Goal: Task Accomplishment & Management: Use online tool/utility

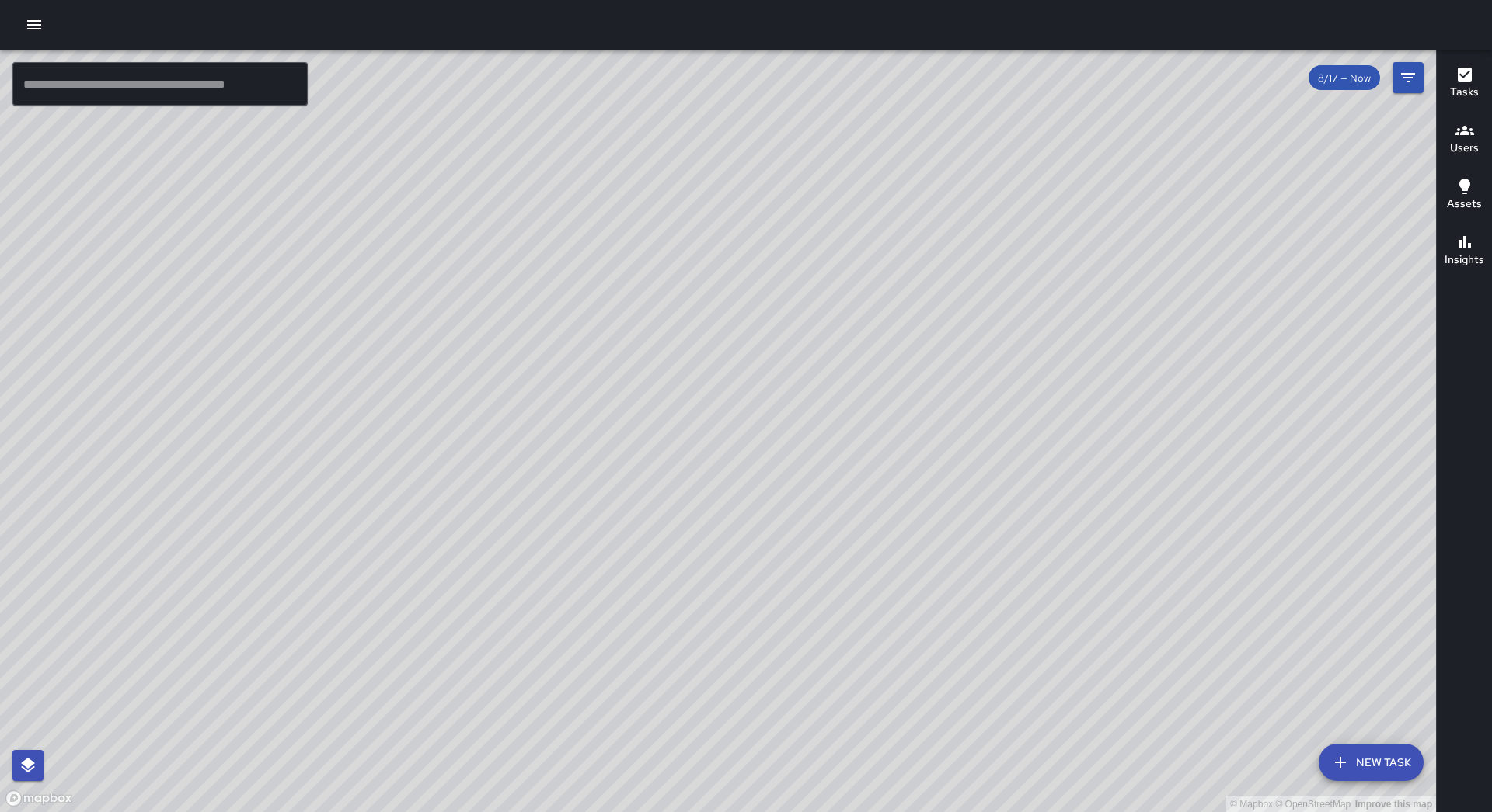
click at [39, 29] on icon "button" at bounding box center [33, 25] width 14 height 10
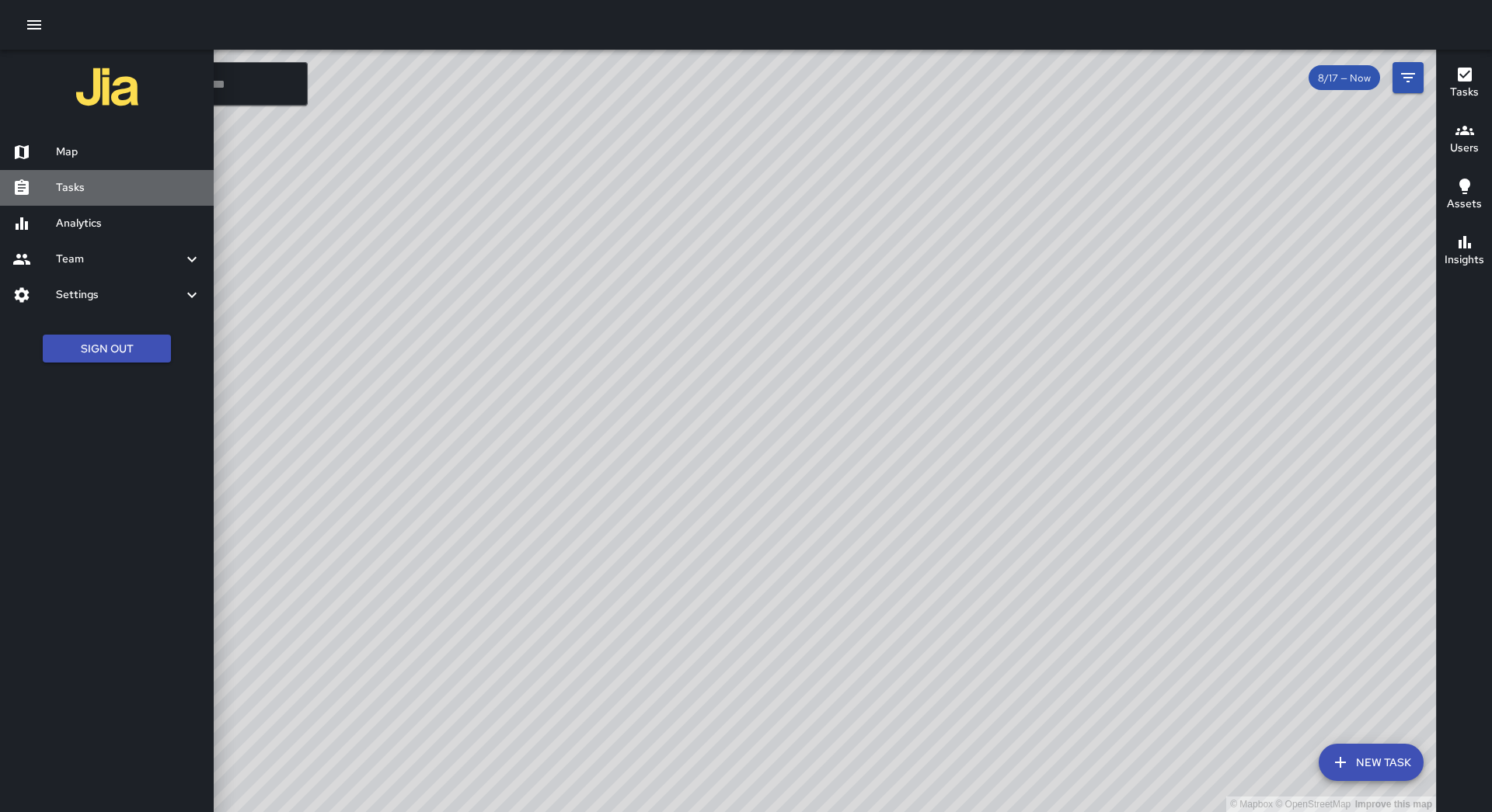
click at [124, 182] on h6 "Tasks" at bounding box center [129, 188] width 145 height 17
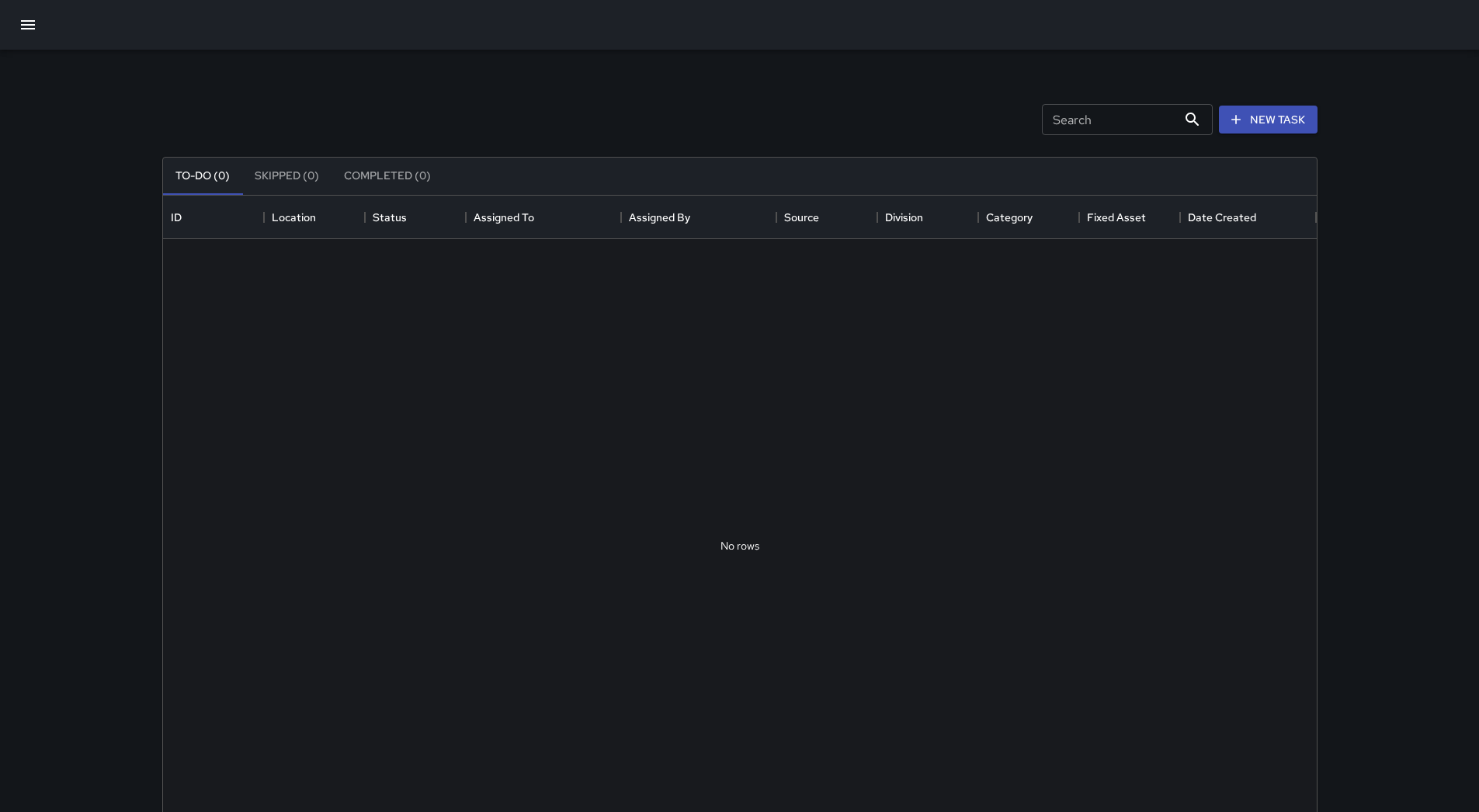
scroll to position [646, 1143]
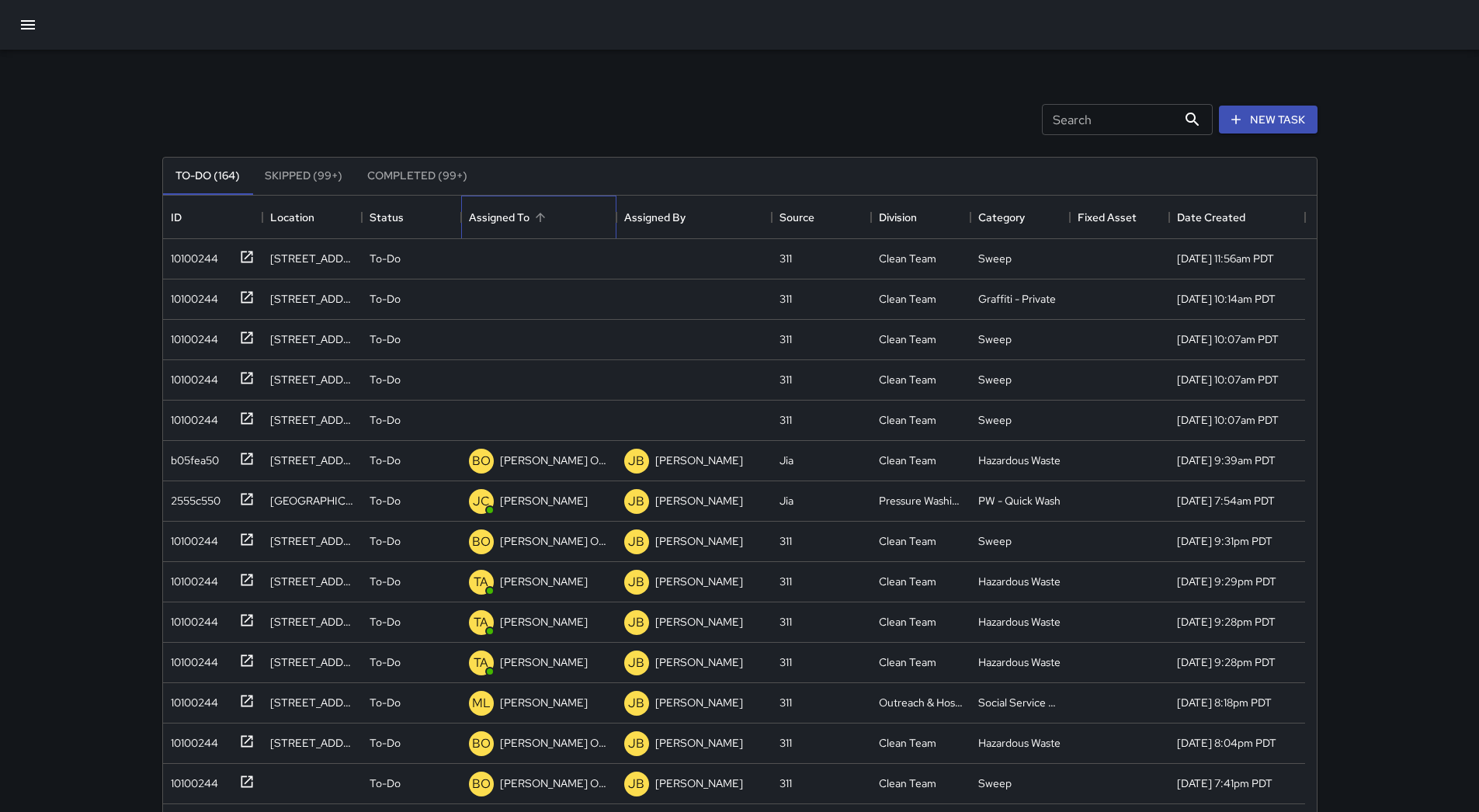
click at [572, 214] on div "Assigned To" at bounding box center [539, 218] width 139 height 44
click at [215, 253] on div "10100244" at bounding box center [191, 255] width 54 height 22
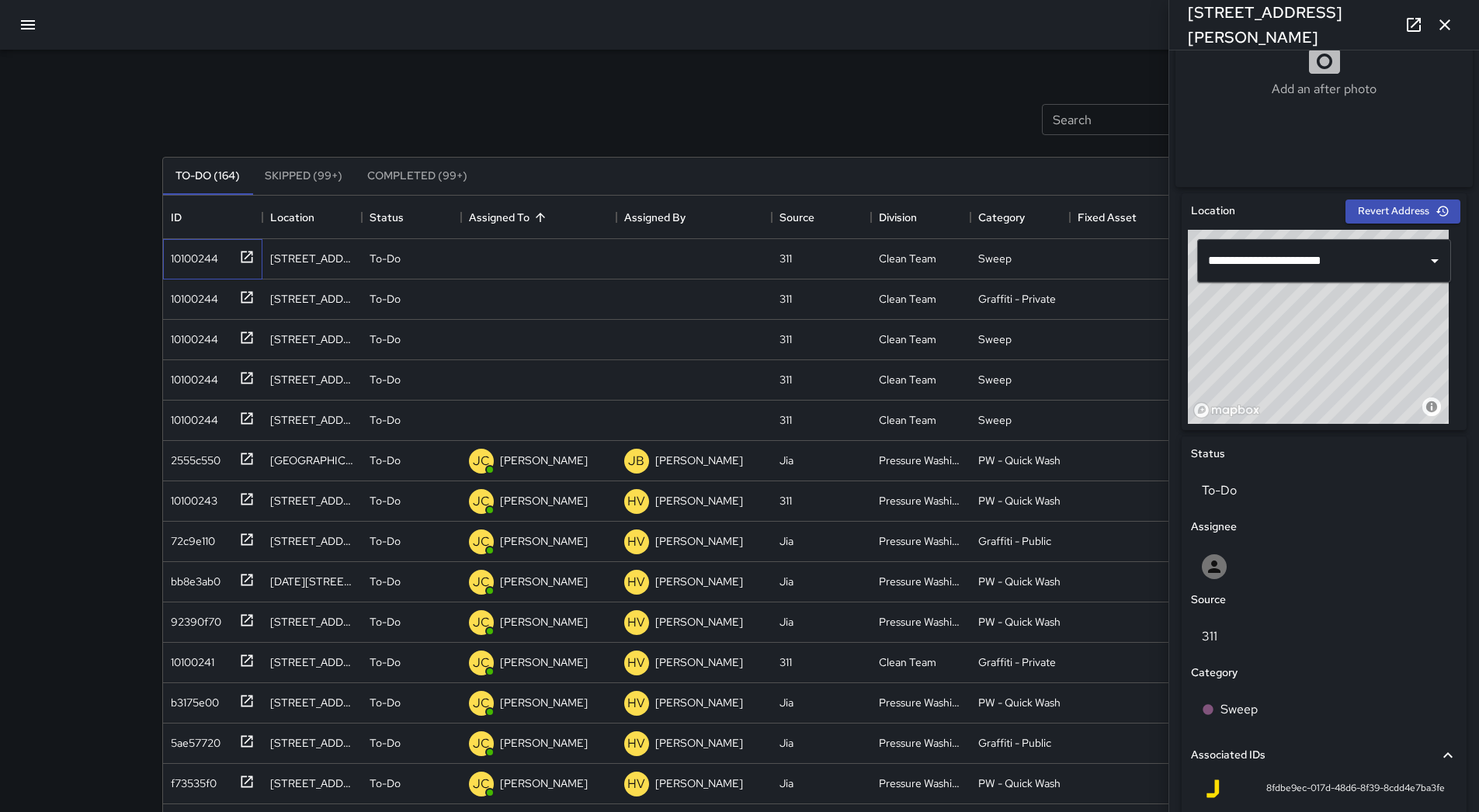
scroll to position [332, 0]
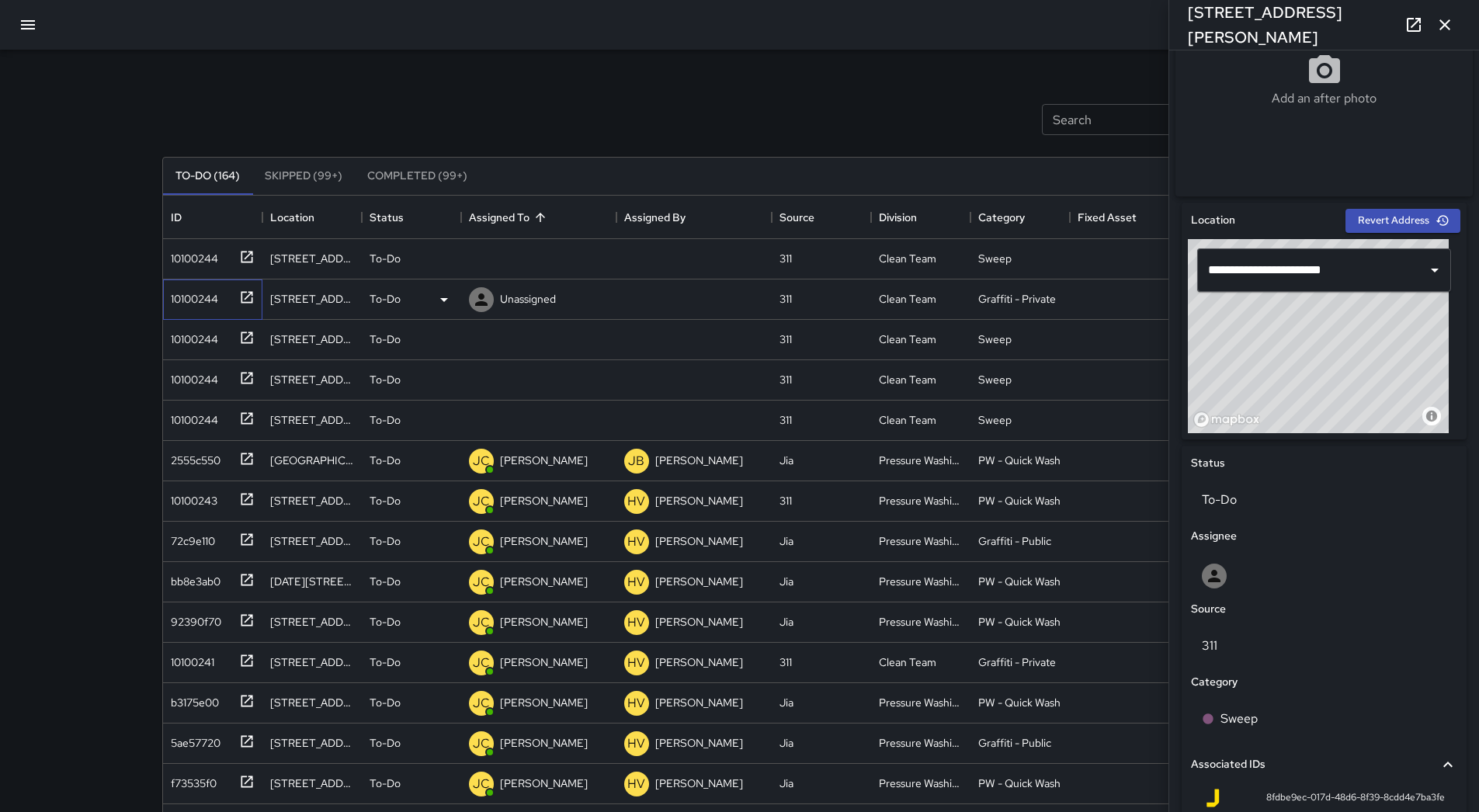
click at [187, 292] on div "10100244" at bounding box center [191, 295] width 54 height 22
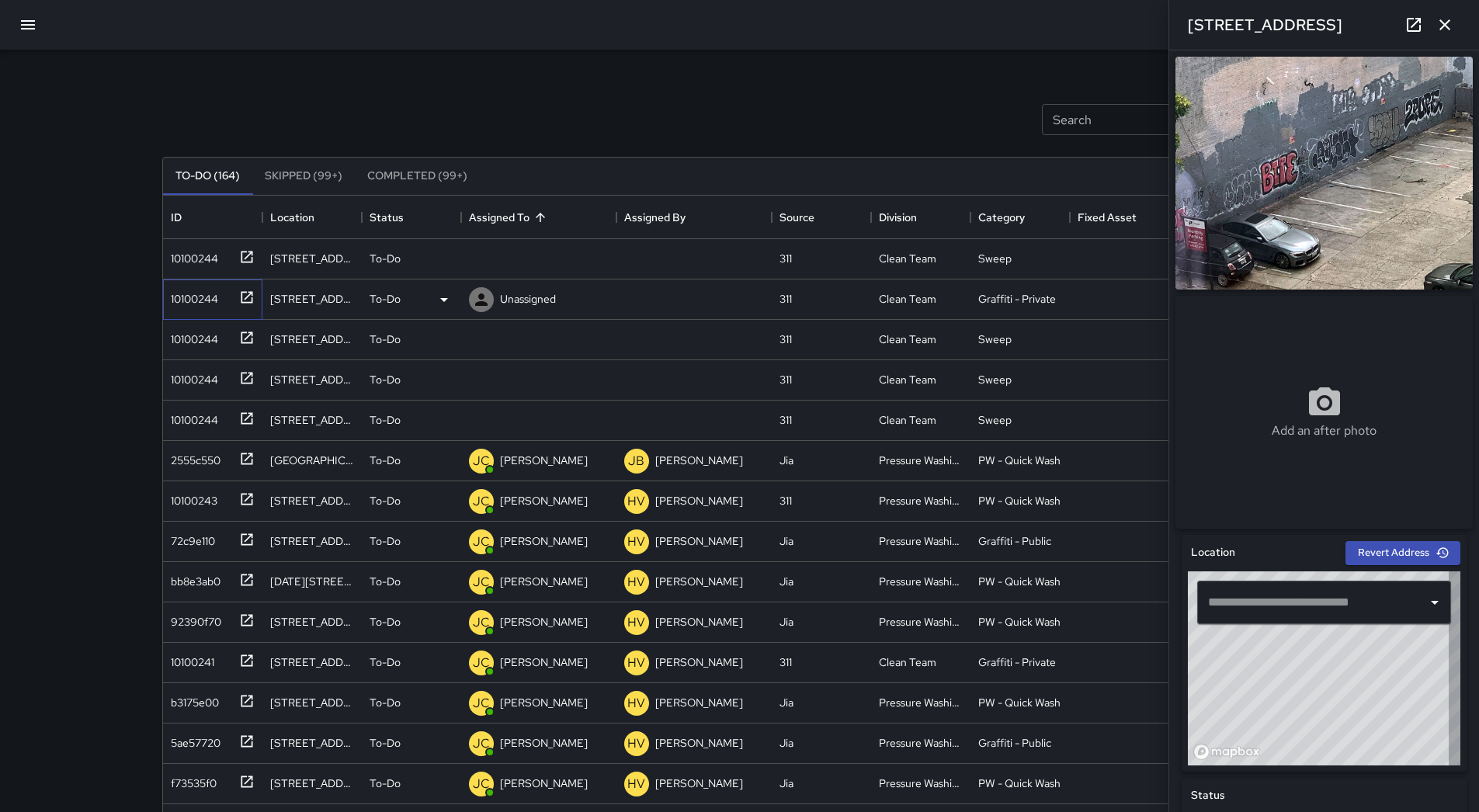
type input "**********"
click at [428, 304] on div "To-Do" at bounding box center [412, 300] width 84 height 19
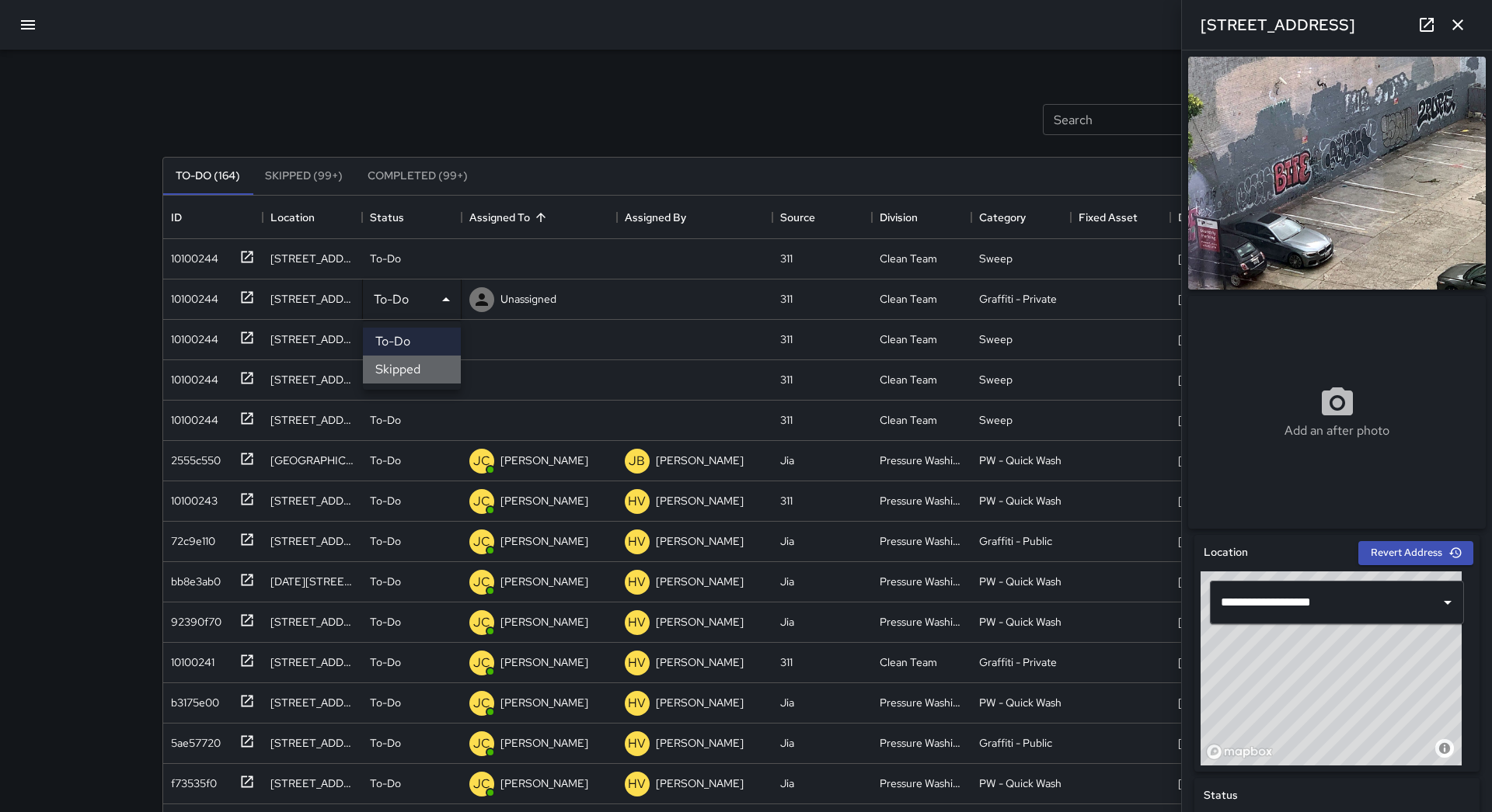
click at [421, 367] on li "Skipped" at bounding box center [412, 369] width 97 height 28
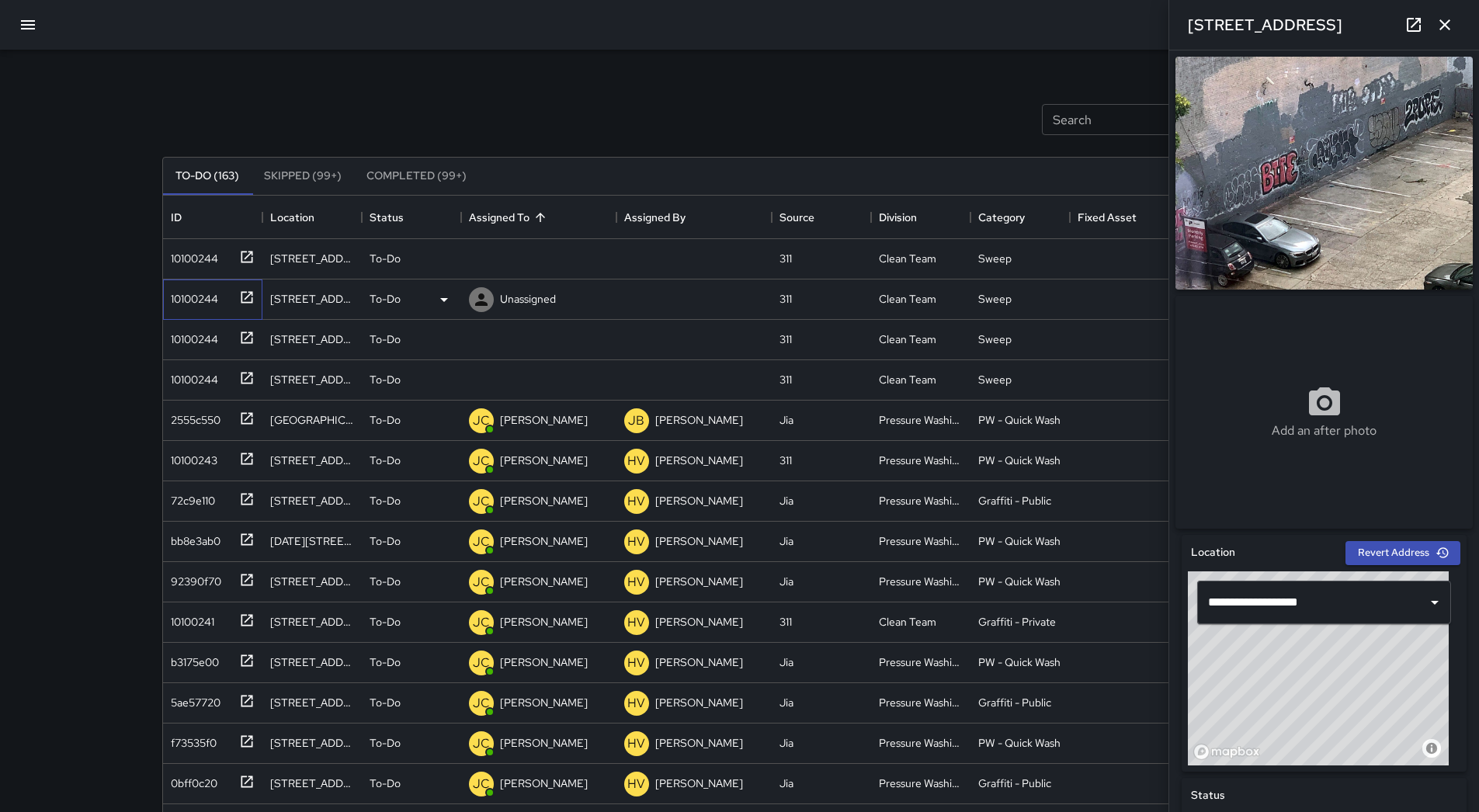
click at [219, 299] on div "10100244" at bounding box center [209, 296] width 90 height 26
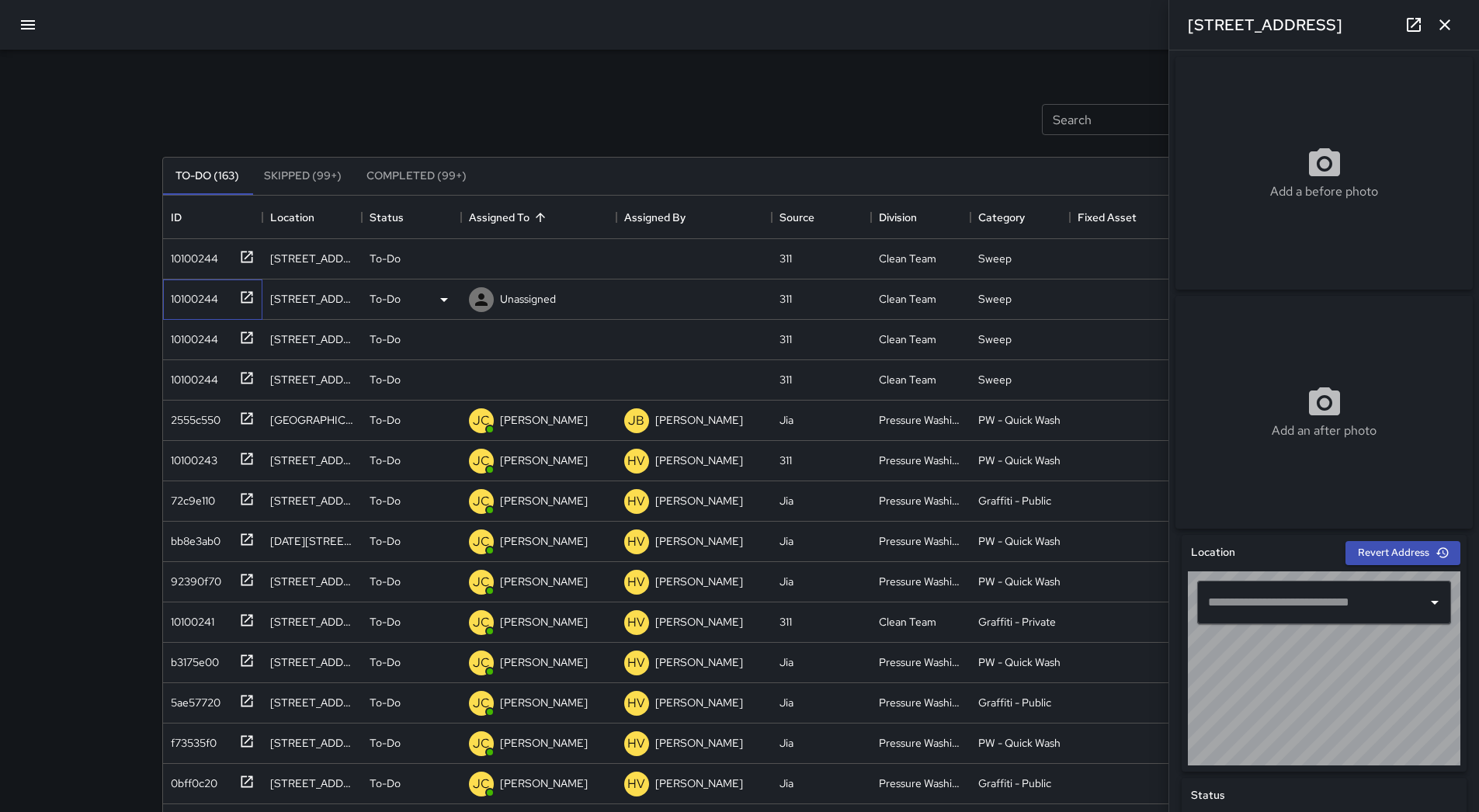
type input "**********"
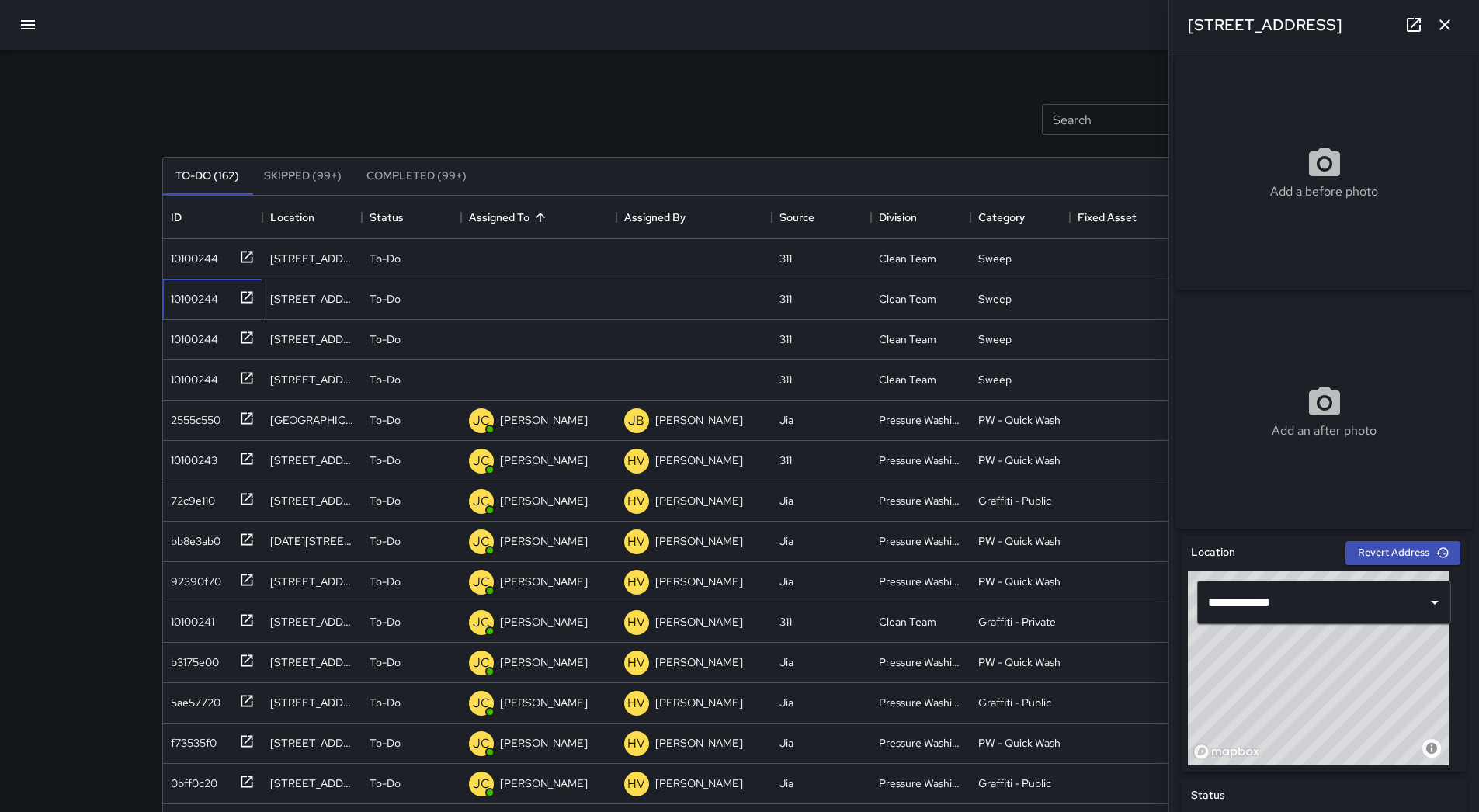
scroll to position [581, 0]
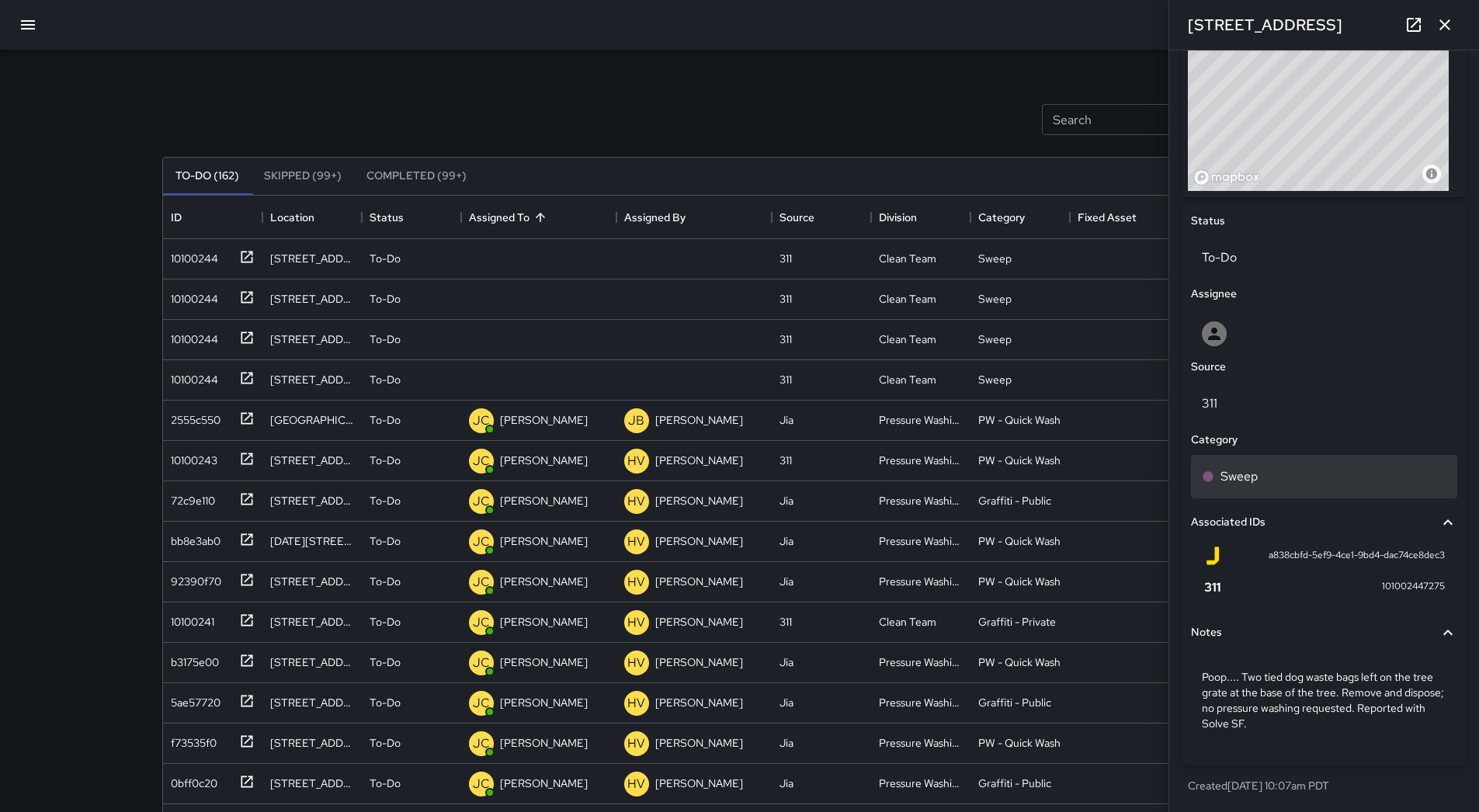
click at [1301, 475] on div "Sweep" at bounding box center [1324, 477] width 245 height 19
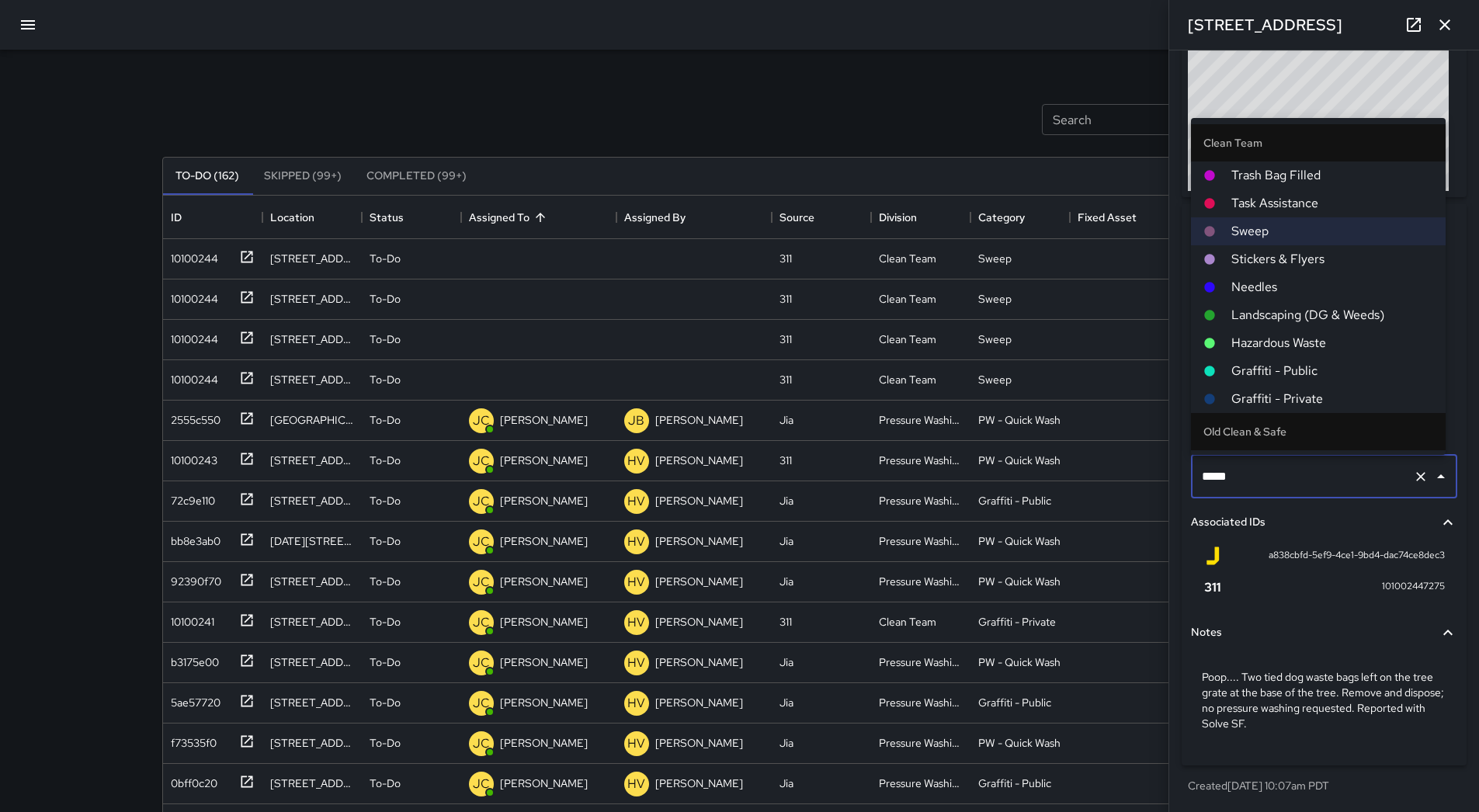
click at [1318, 339] on span "Hazardous Waste" at bounding box center [1332, 344] width 202 height 19
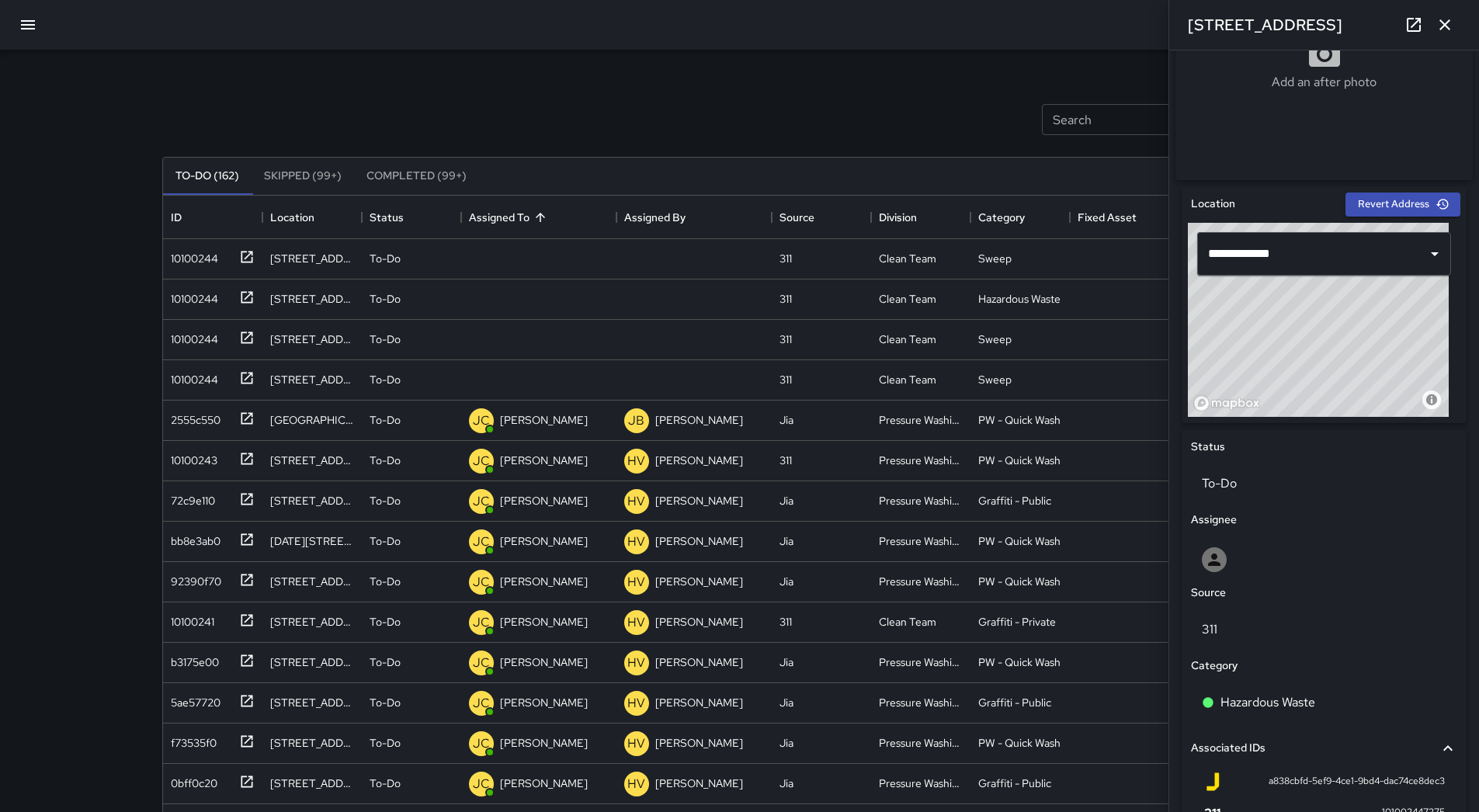
scroll to position [193, 0]
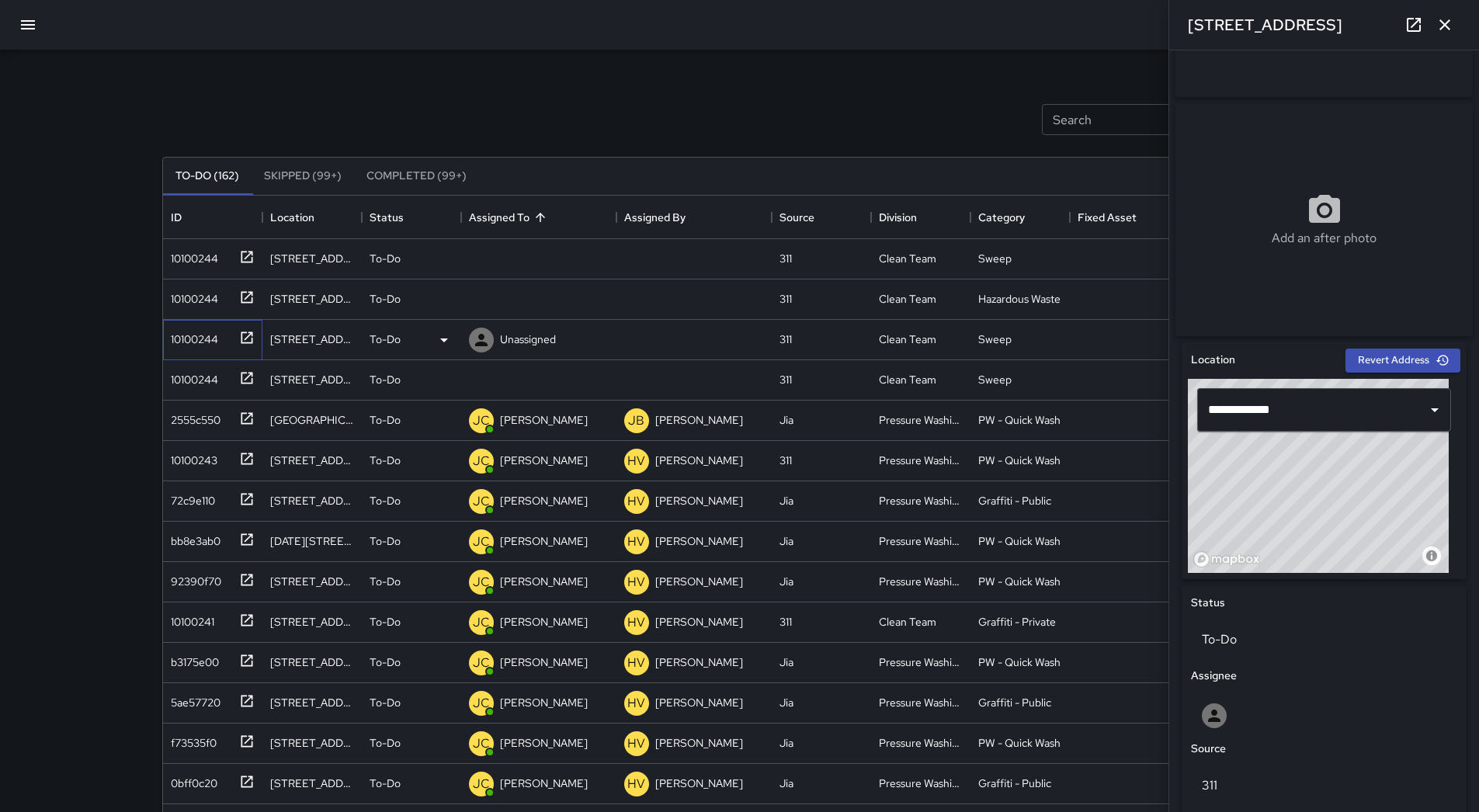
click at [208, 338] on div "10100244" at bounding box center [191, 336] width 54 height 22
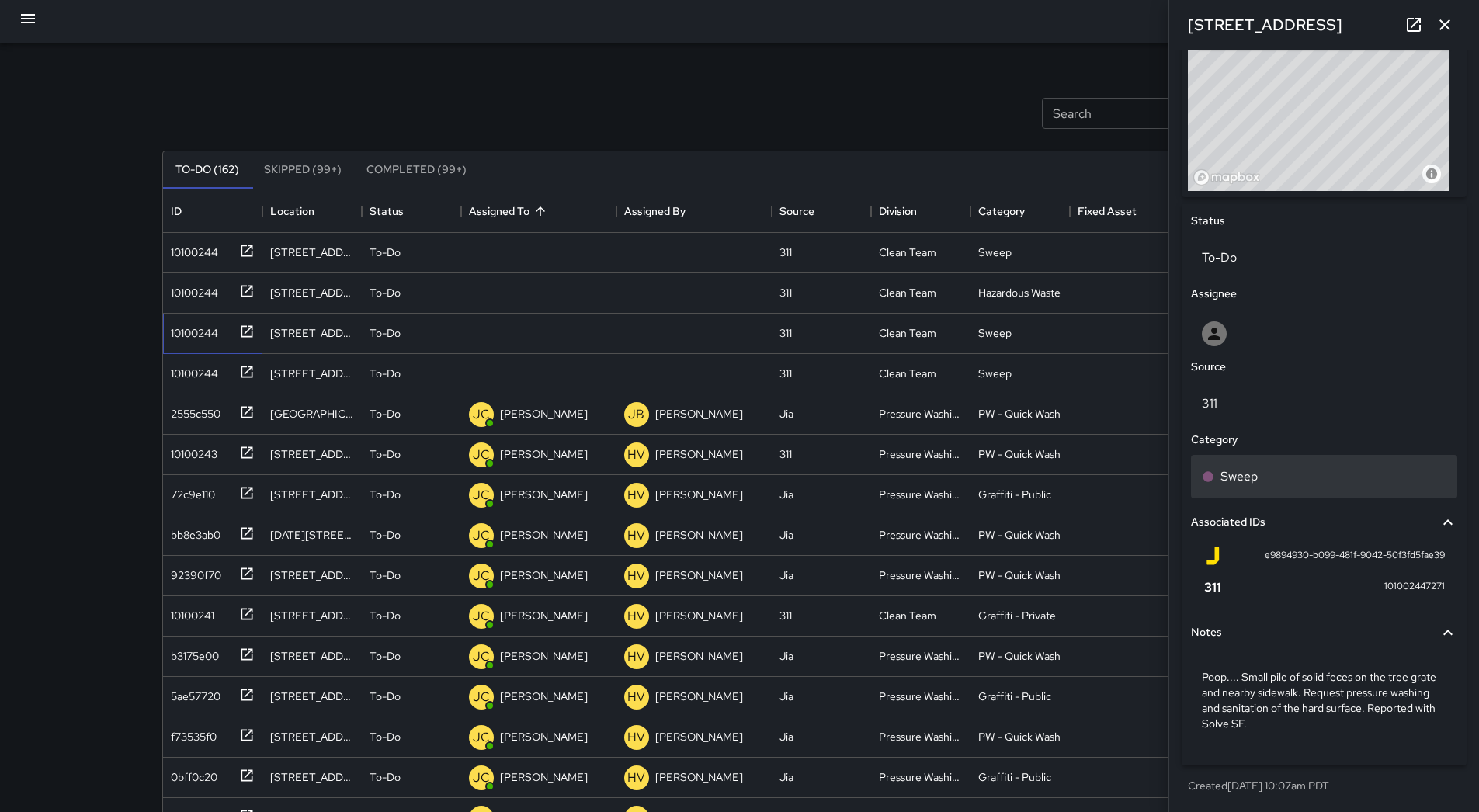
scroll to position [0, 0]
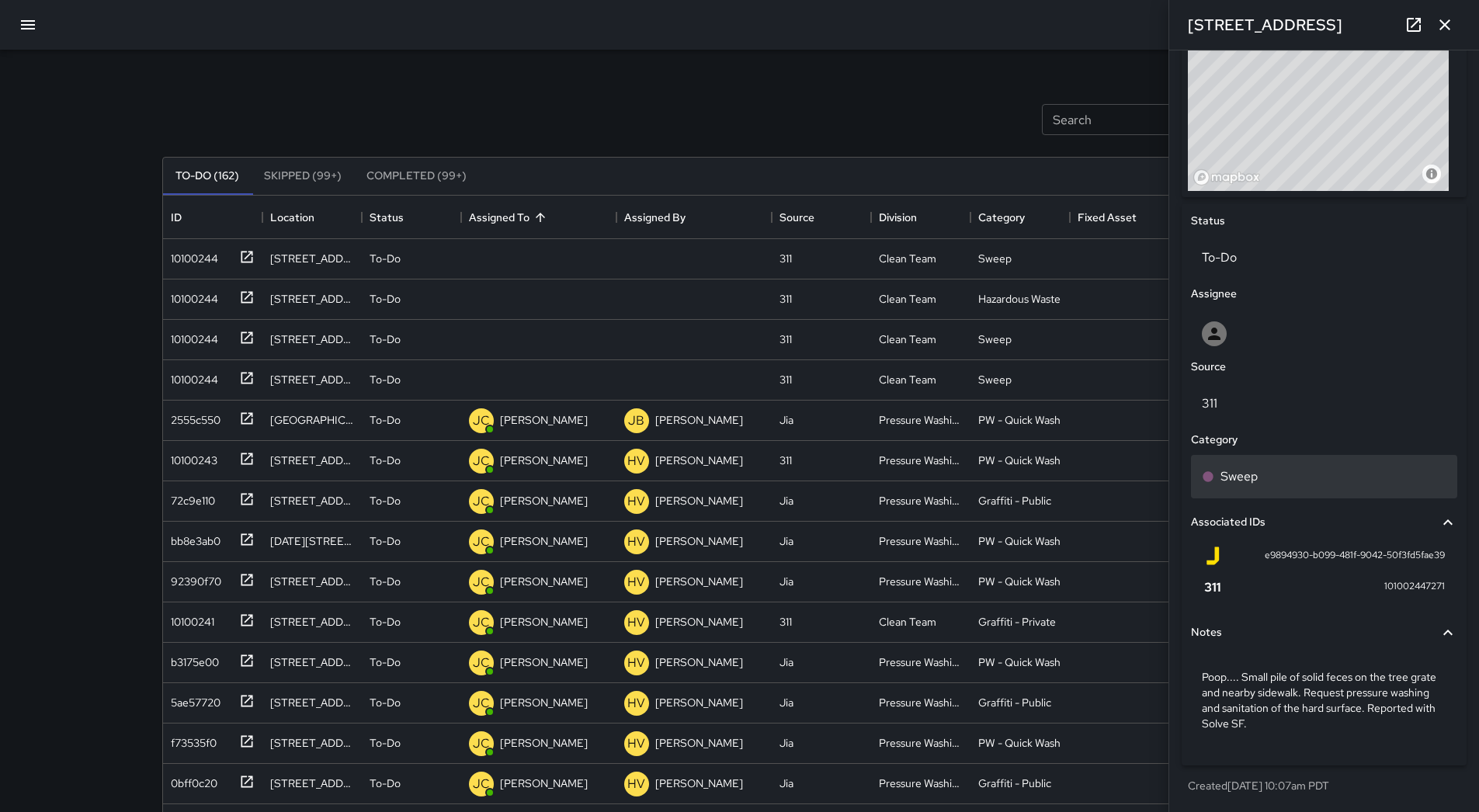
click at [1261, 461] on div "Sweep" at bounding box center [1324, 477] width 267 height 44
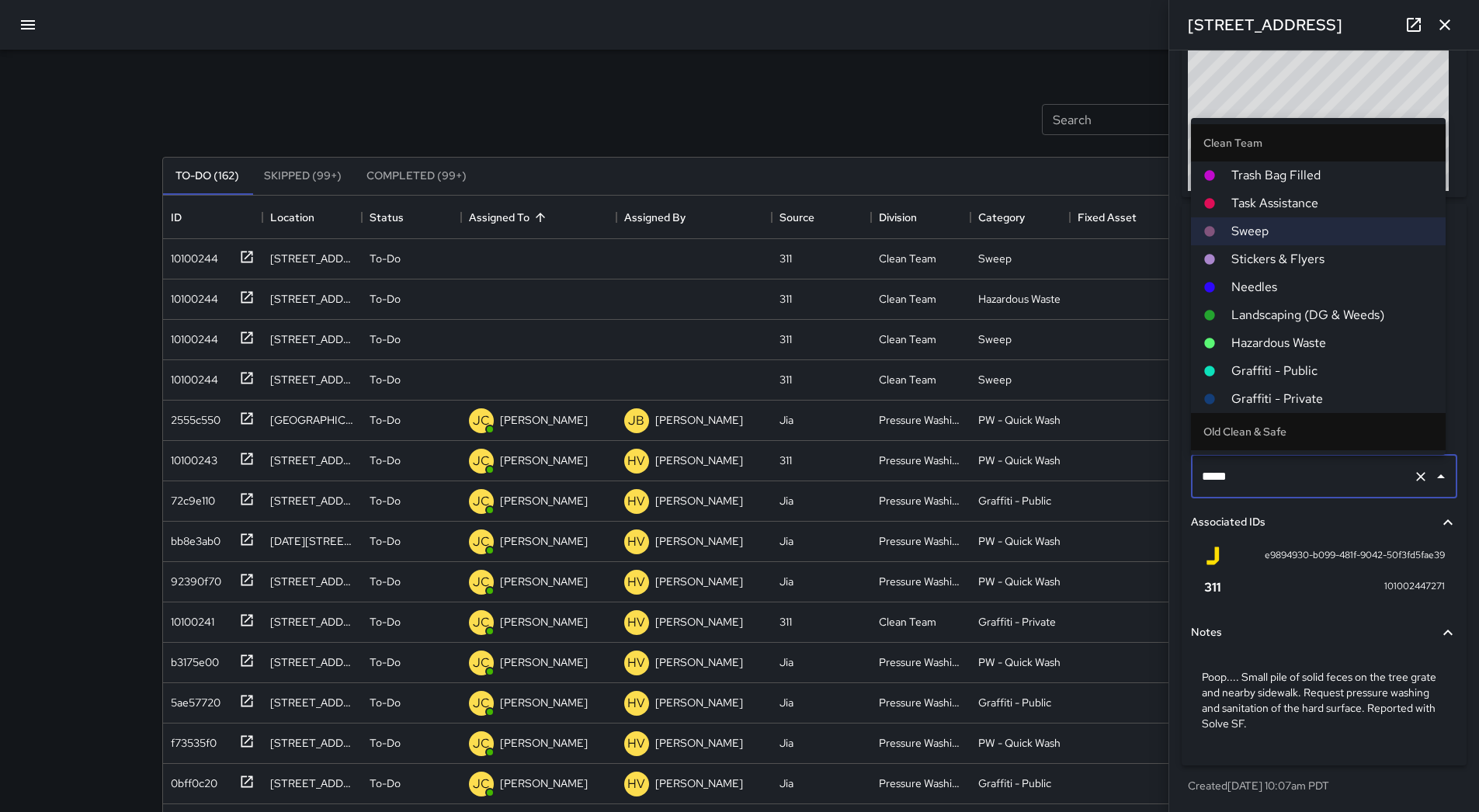
click at [1292, 334] on span "Hazardous Waste" at bounding box center [1332, 344] width 202 height 19
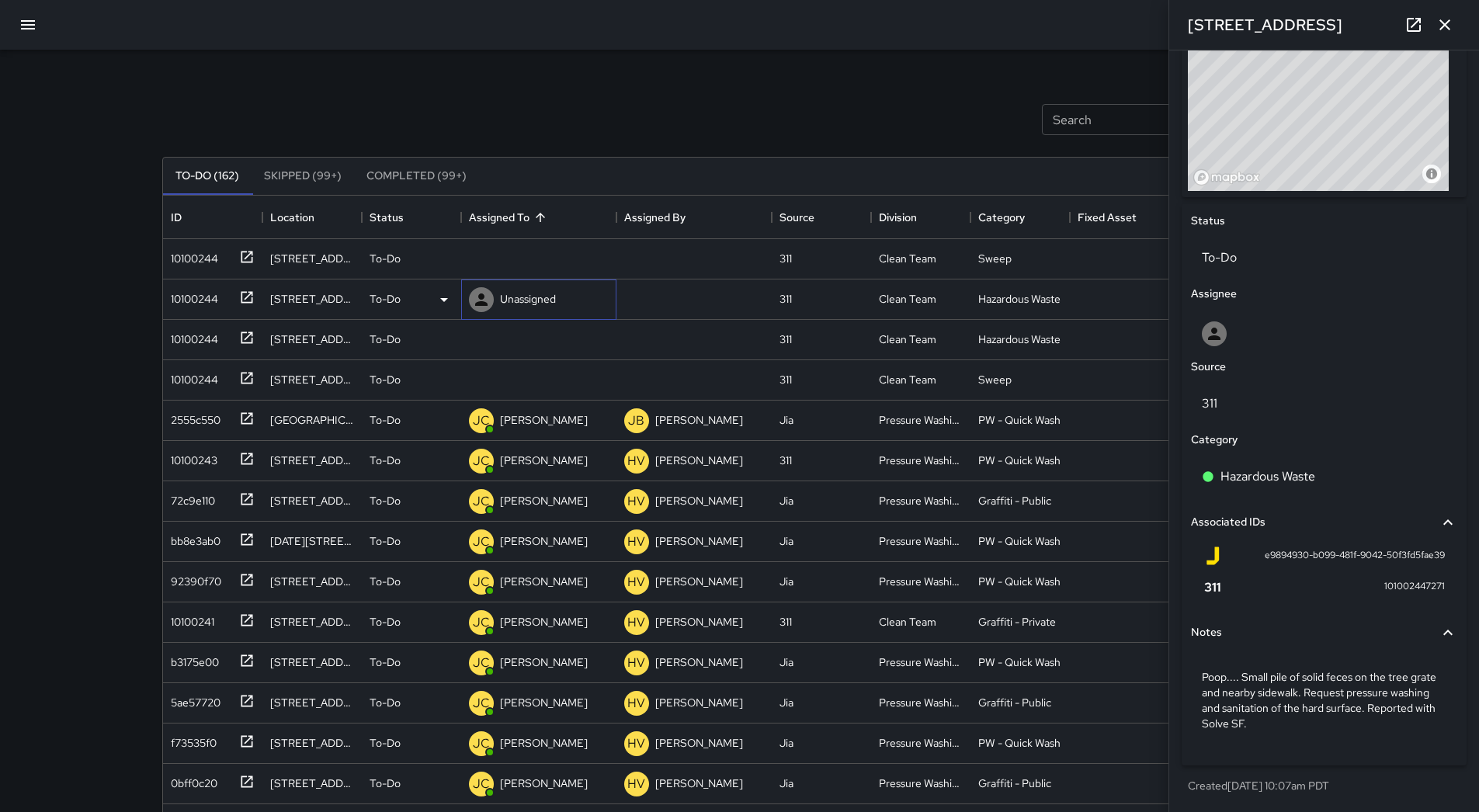
click at [532, 294] on p "Unassigned" at bounding box center [527, 299] width 56 height 15
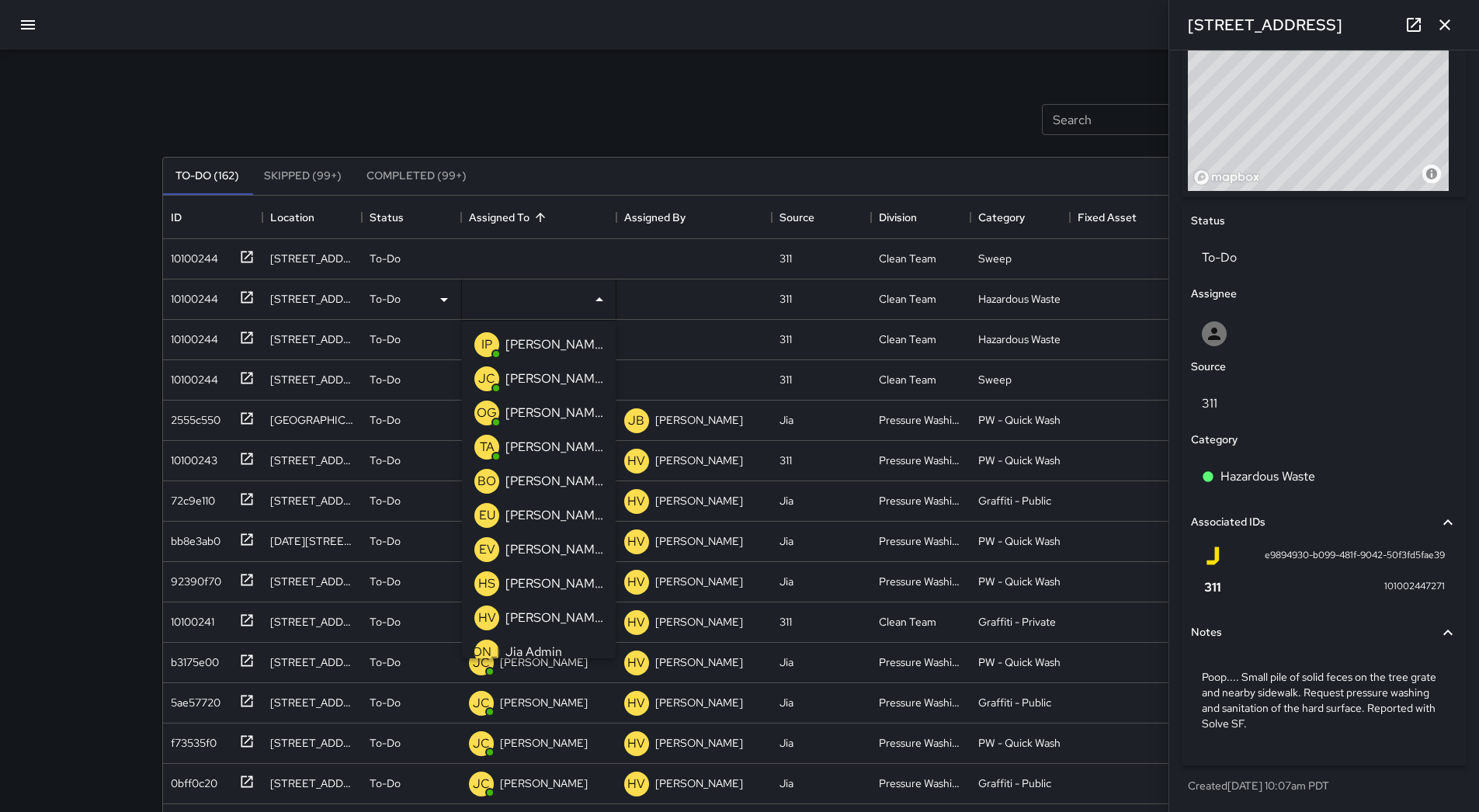
click at [550, 446] on p "[PERSON_NAME]" at bounding box center [554, 447] width 97 height 19
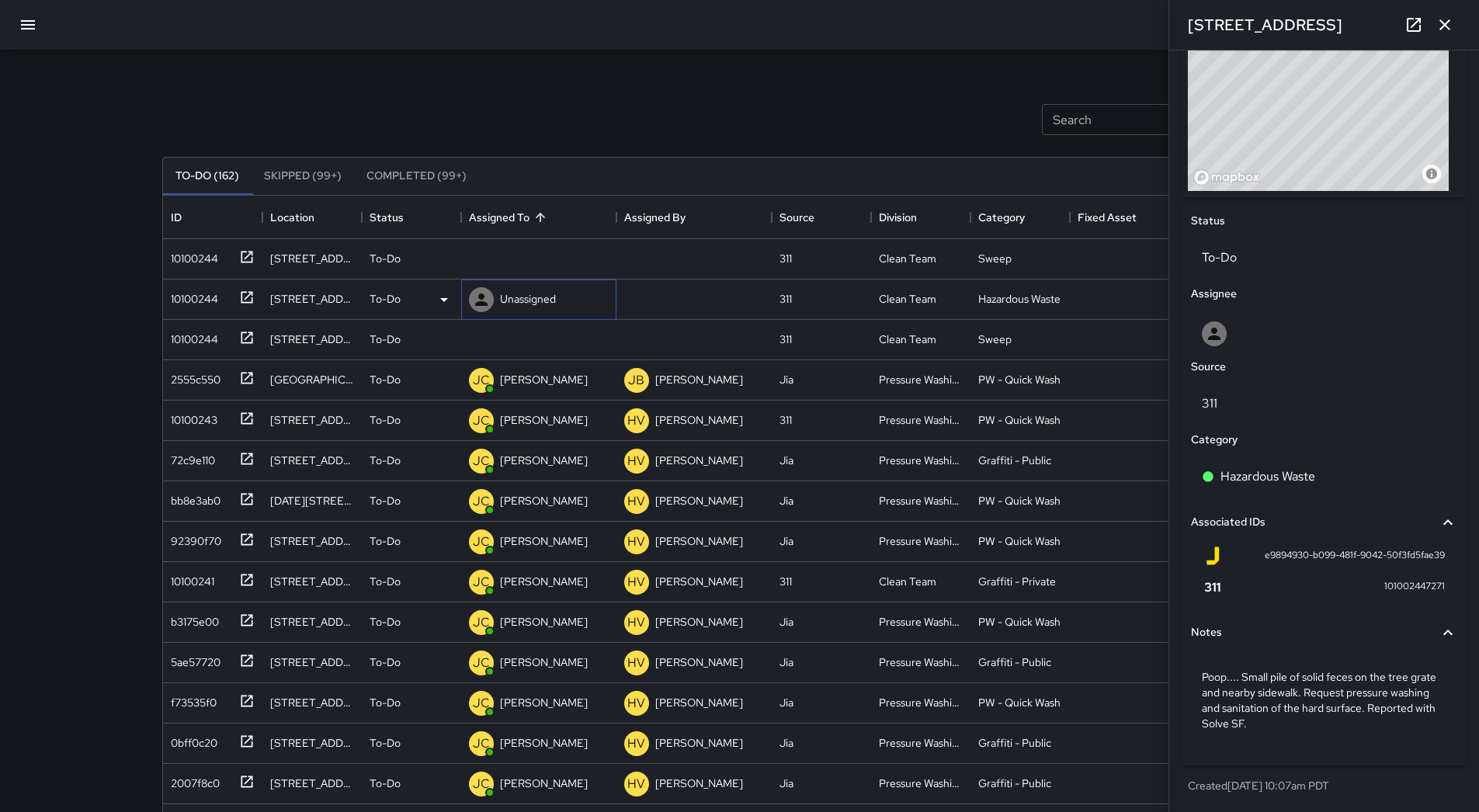
click at [537, 299] on p "Unassigned" at bounding box center [527, 299] width 56 height 15
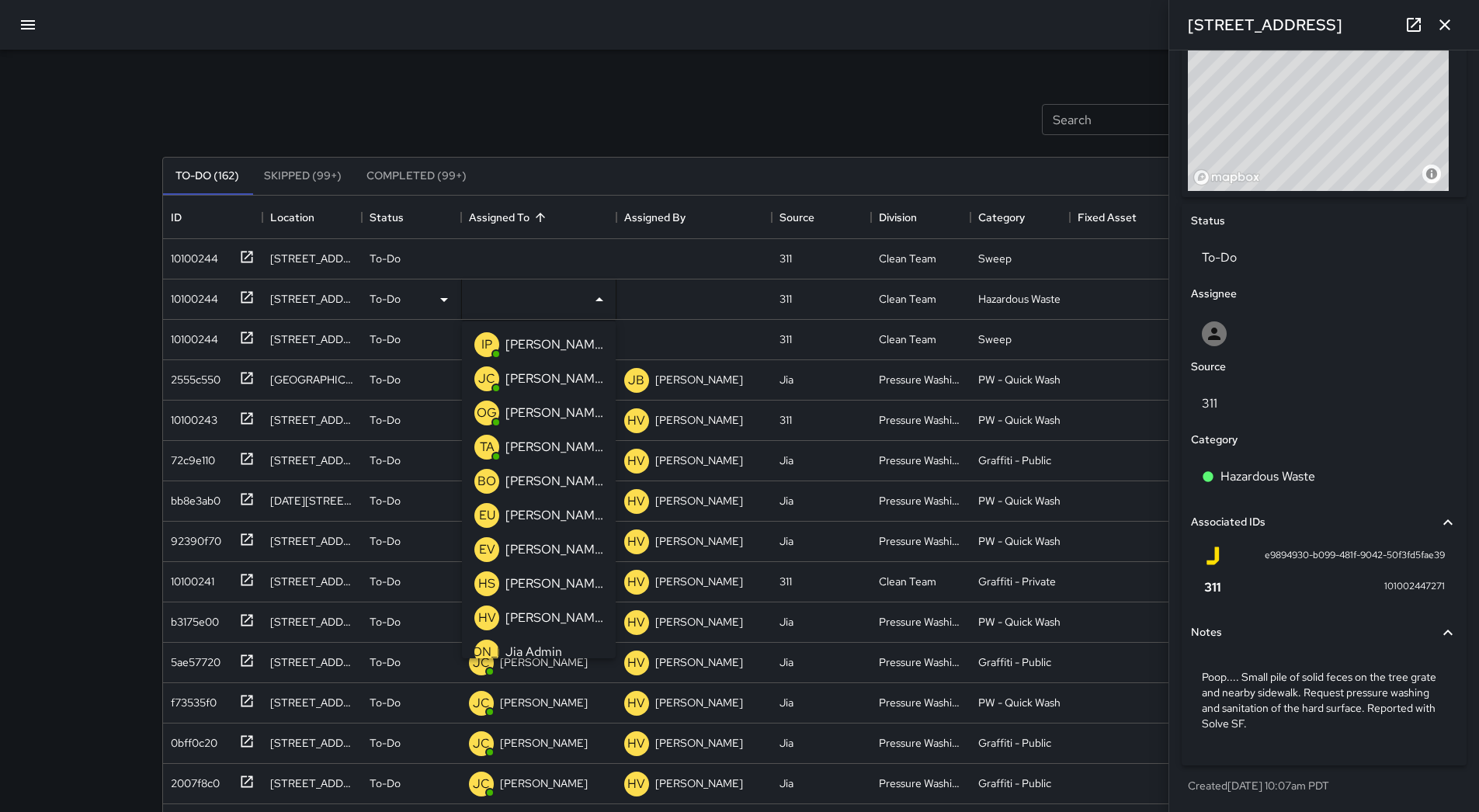
drag, startPoint x: 553, startPoint y: 449, endPoint x: 437, endPoint y: 418, distance: 120.1
click at [553, 448] on p "[PERSON_NAME]" at bounding box center [554, 447] width 97 height 19
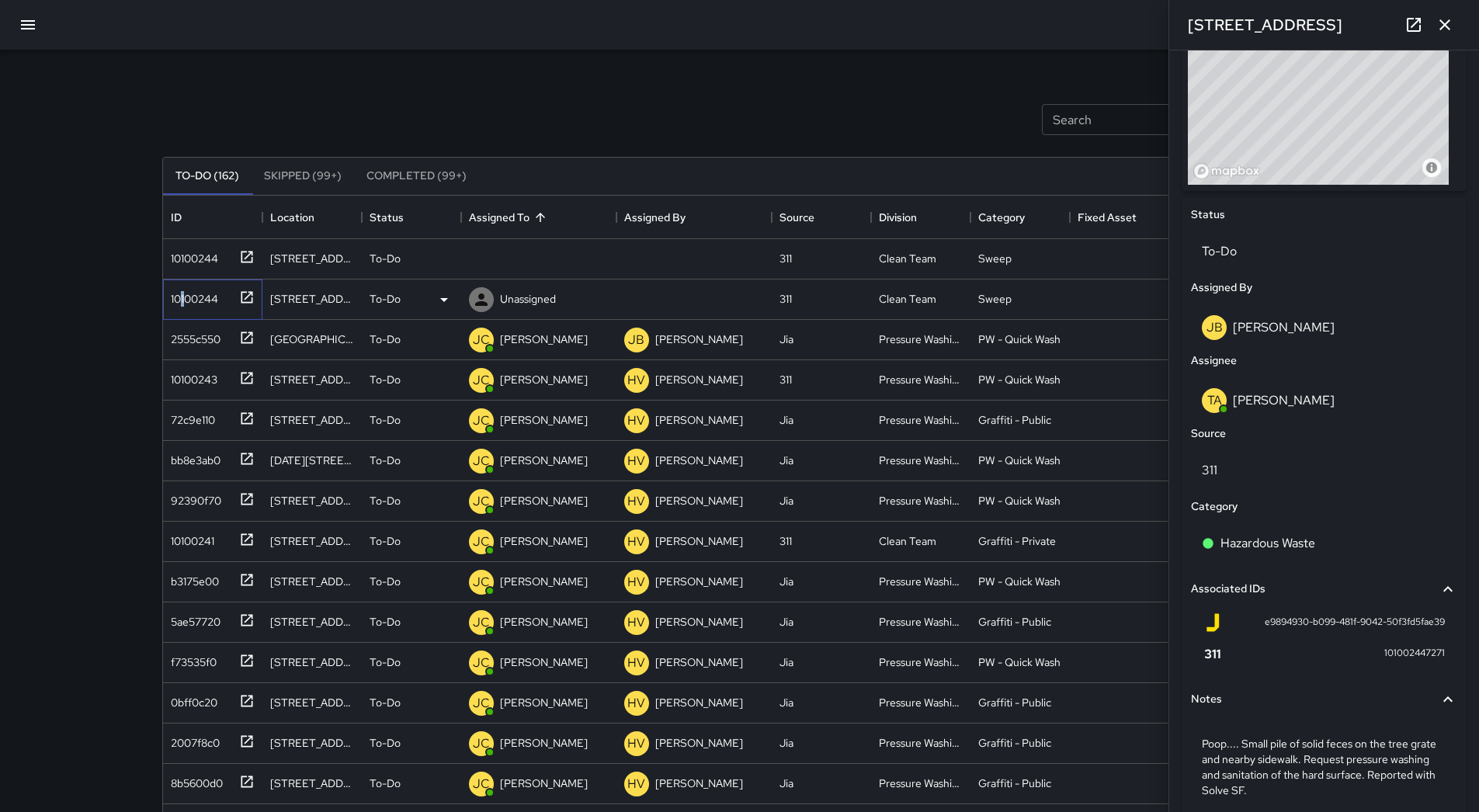
click at [183, 303] on div "10100244" at bounding box center [191, 295] width 54 height 22
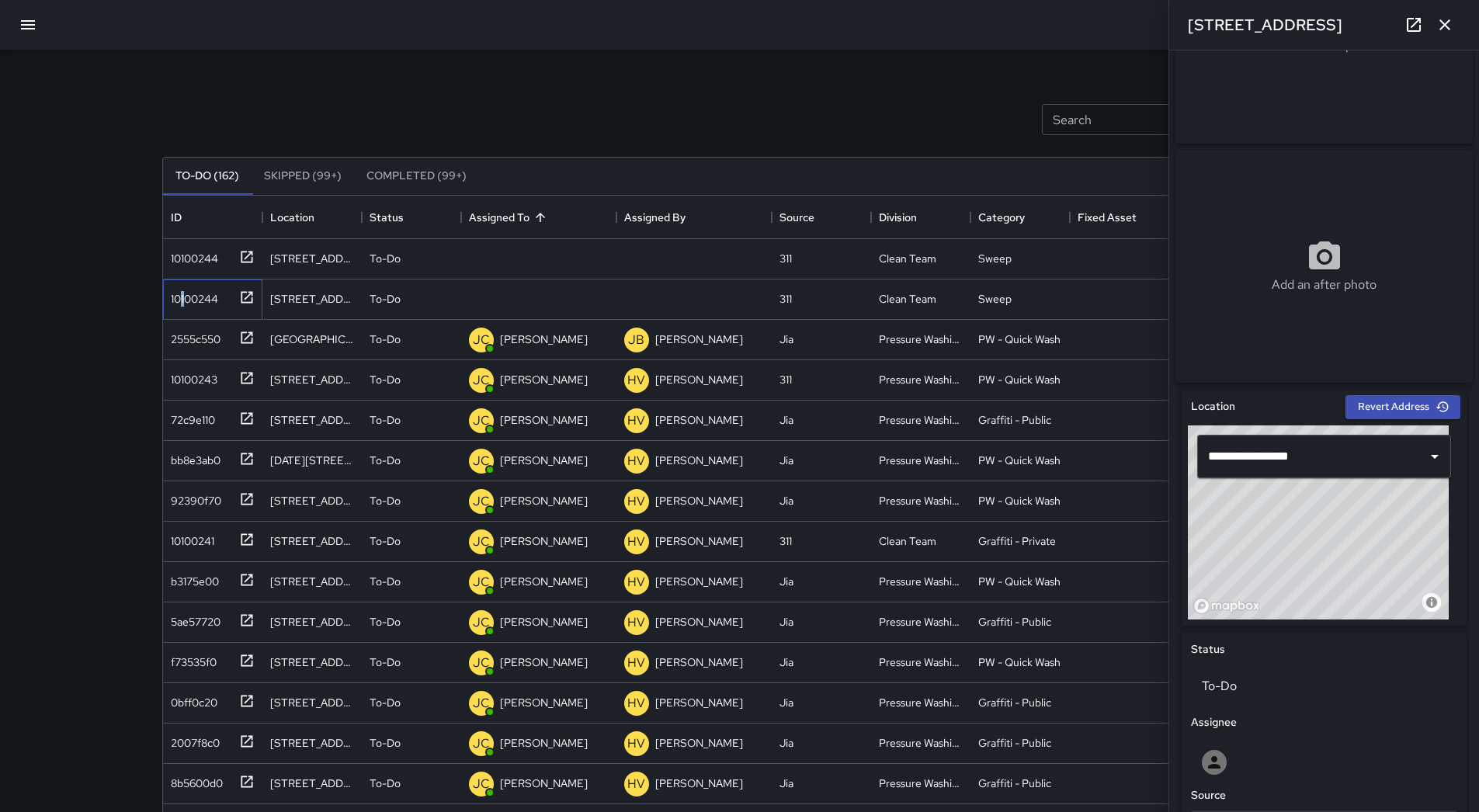
scroll to position [544, 0]
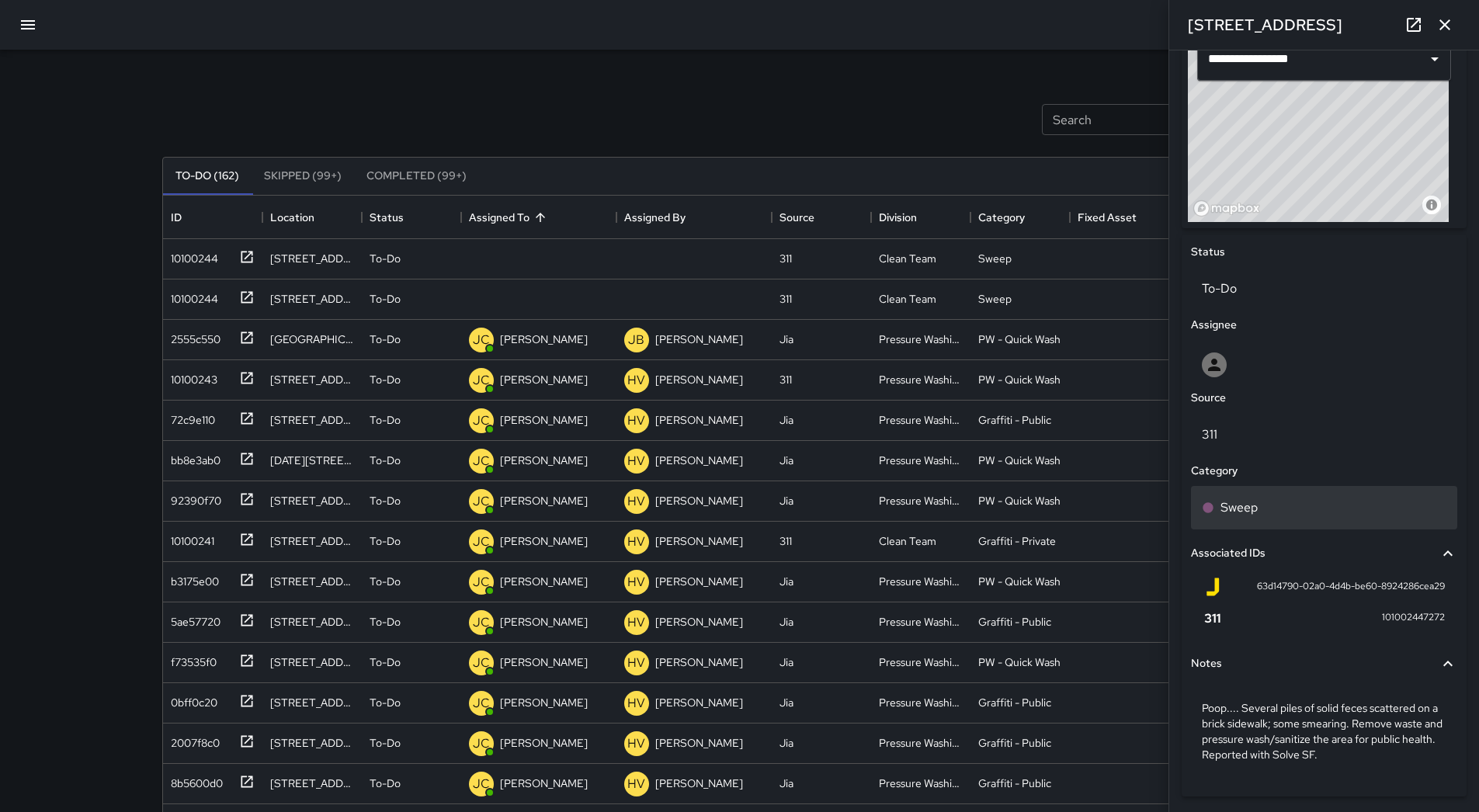
click at [1267, 502] on div "Sweep" at bounding box center [1324, 508] width 267 height 44
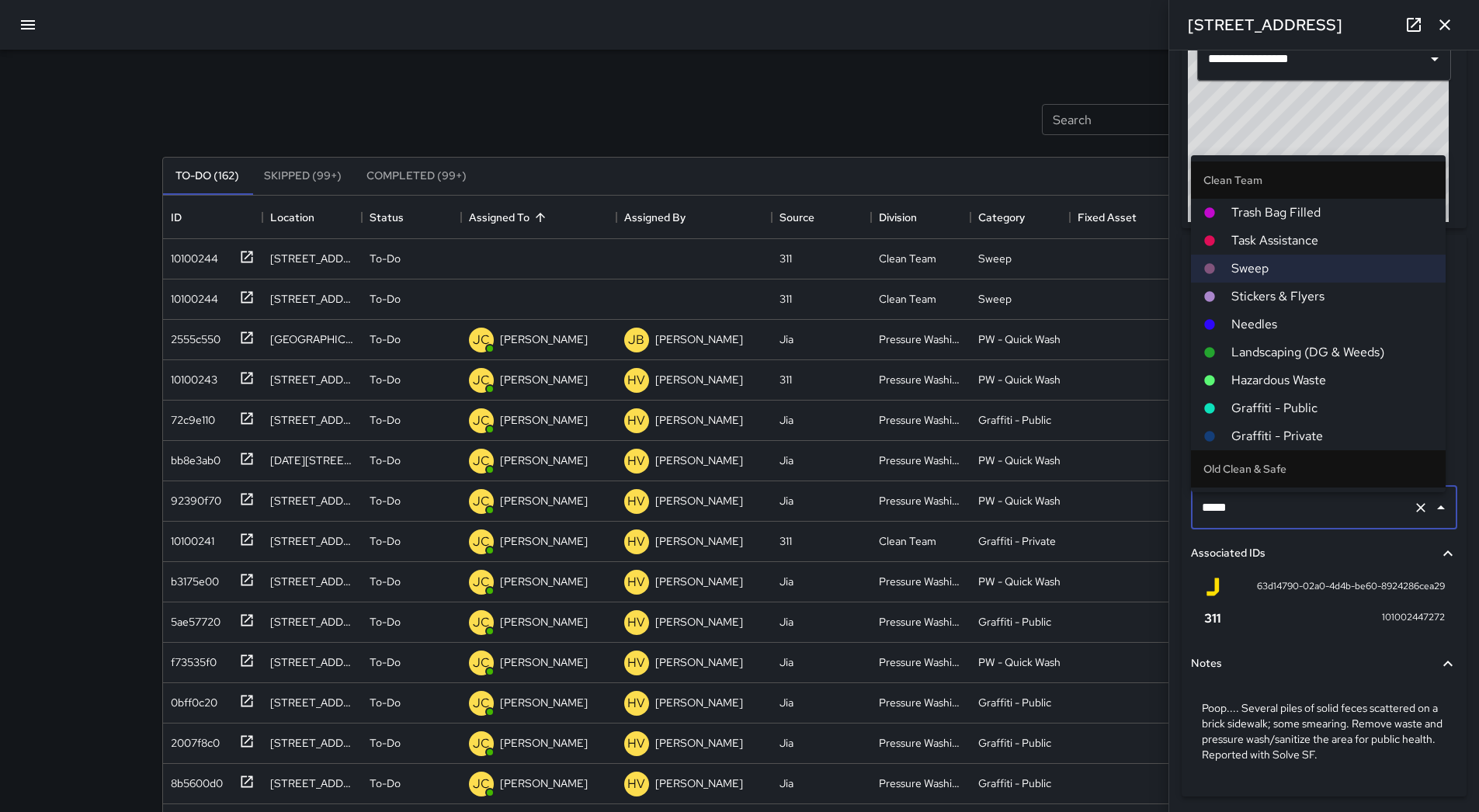
click at [1291, 385] on span "Hazardous Waste" at bounding box center [1332, 381] width 202 height 19
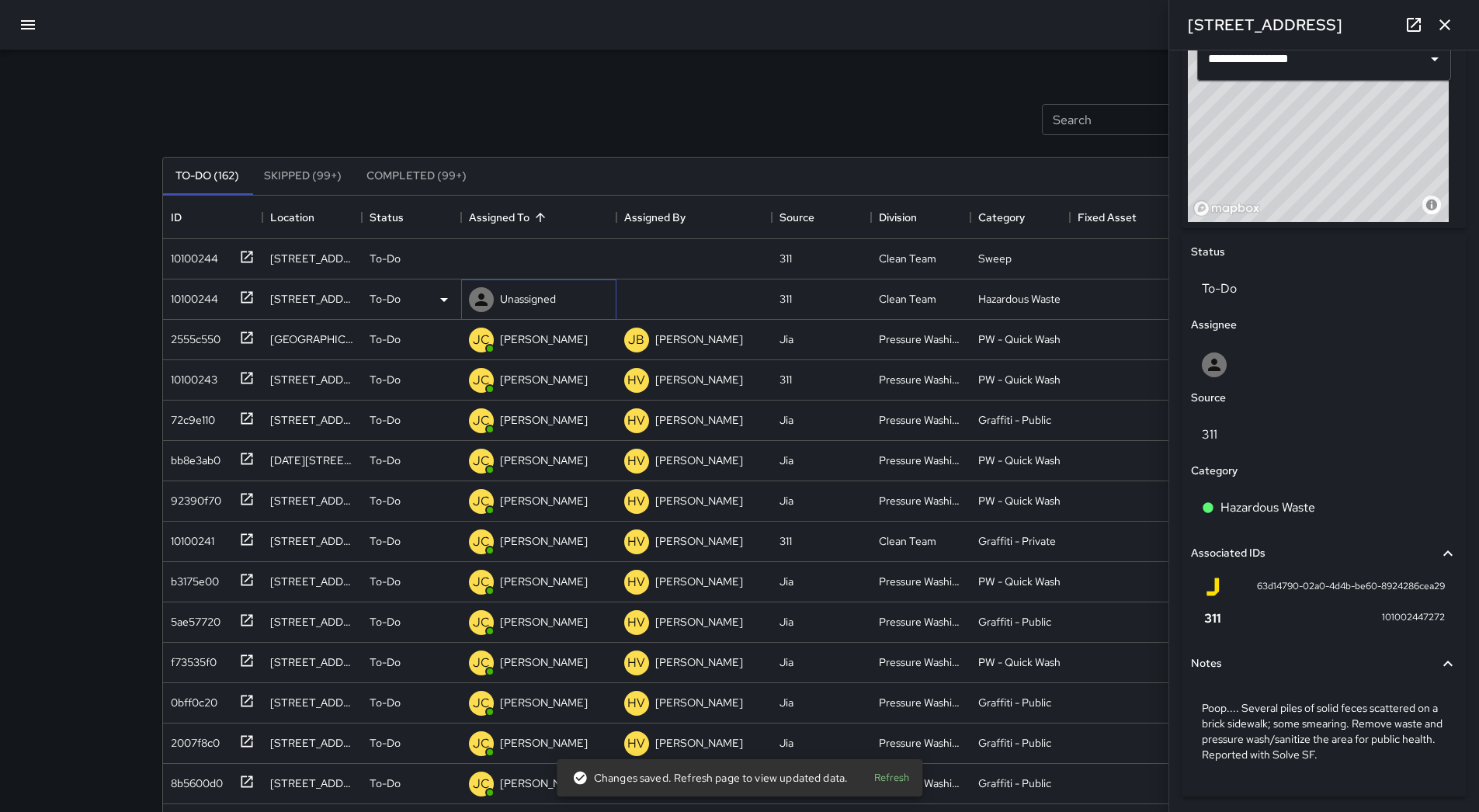
click at [517, 293] on p "Unassigned" at bounding box center [527, 299] width 56 height 15
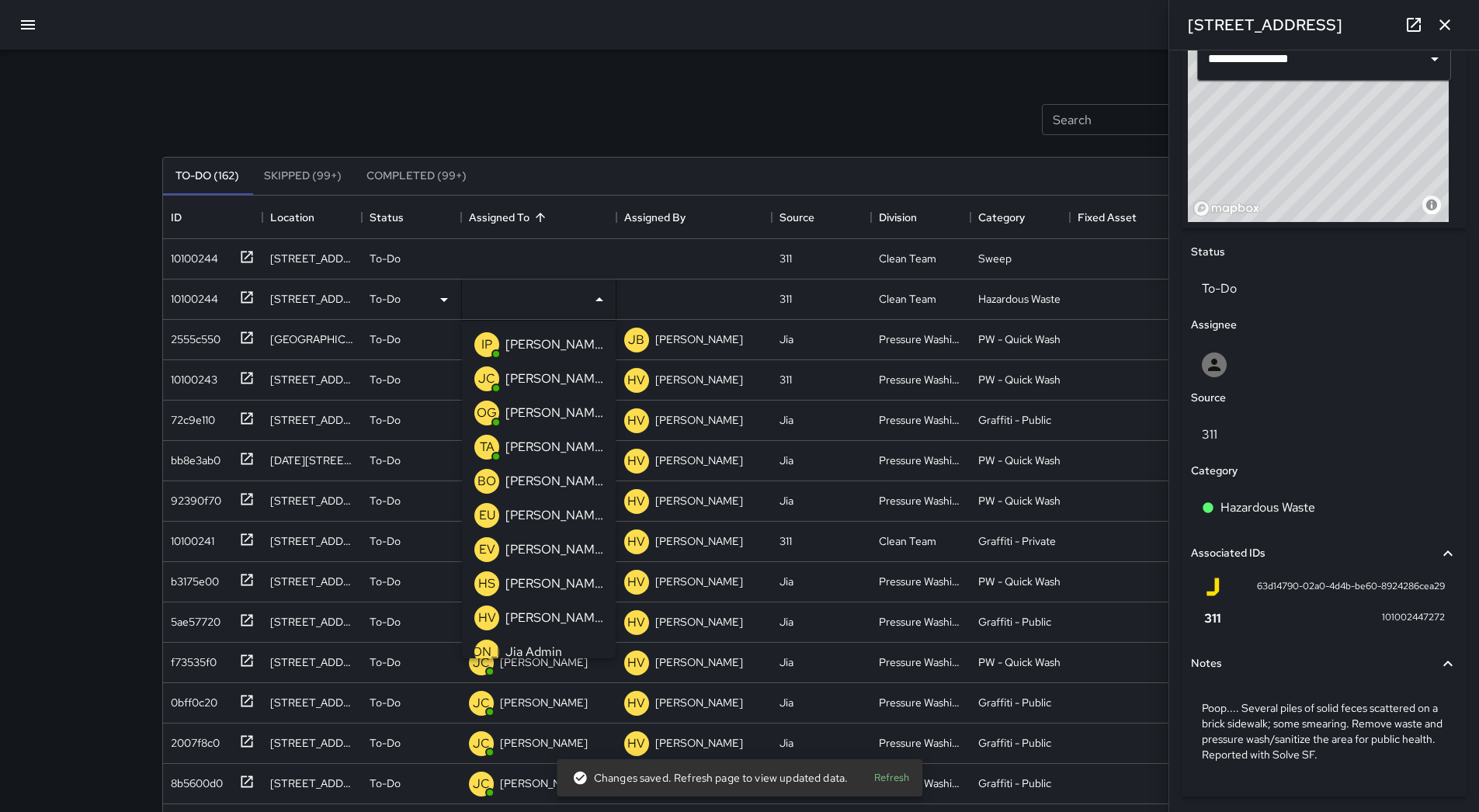
click at [576, 437] on li "TA [PERSON_NAME]" at bounding box center [539, 447] width 154 height 34
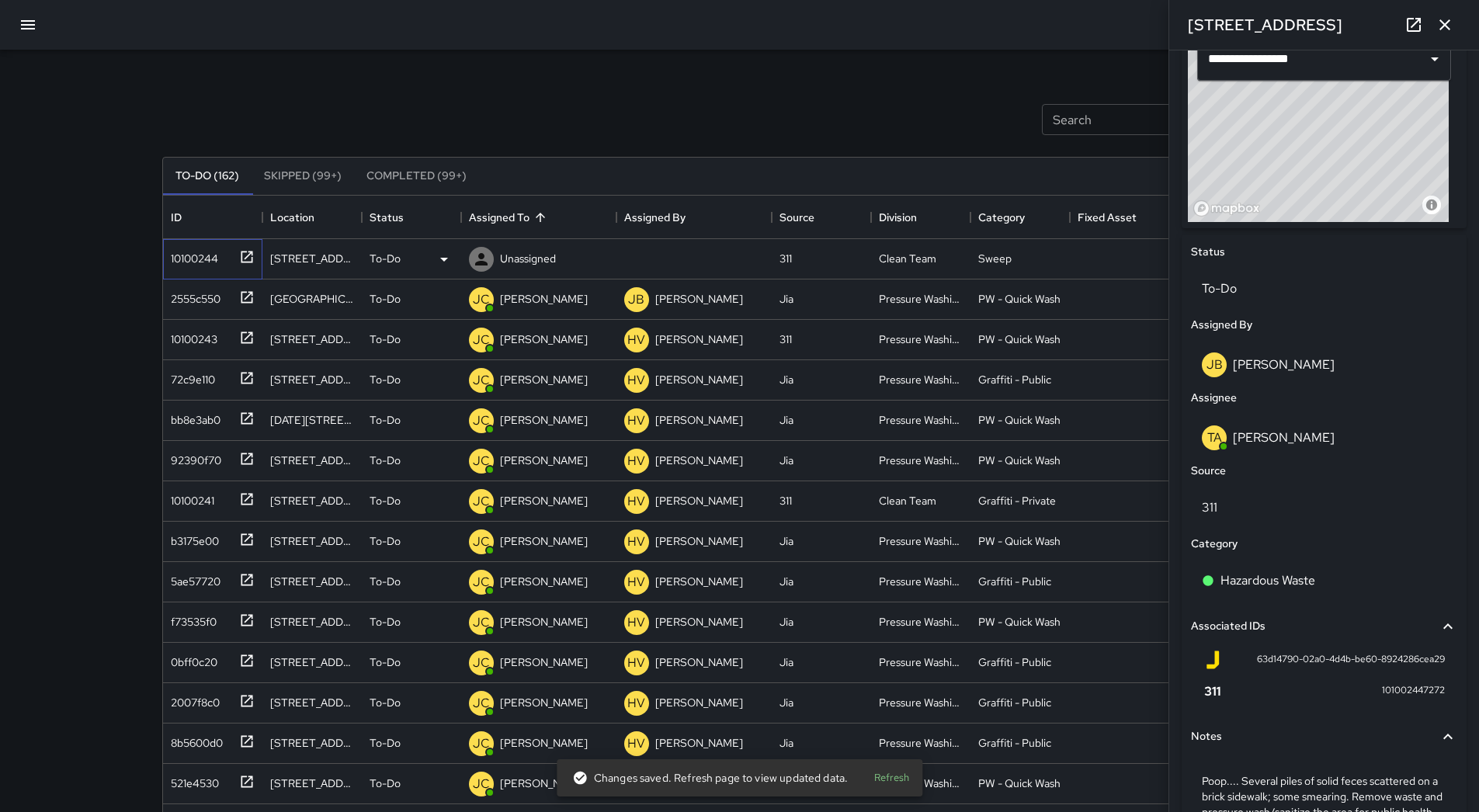
click at [207, 278] on div "10100244" at bounding box center [213, 259] width 99 height 40
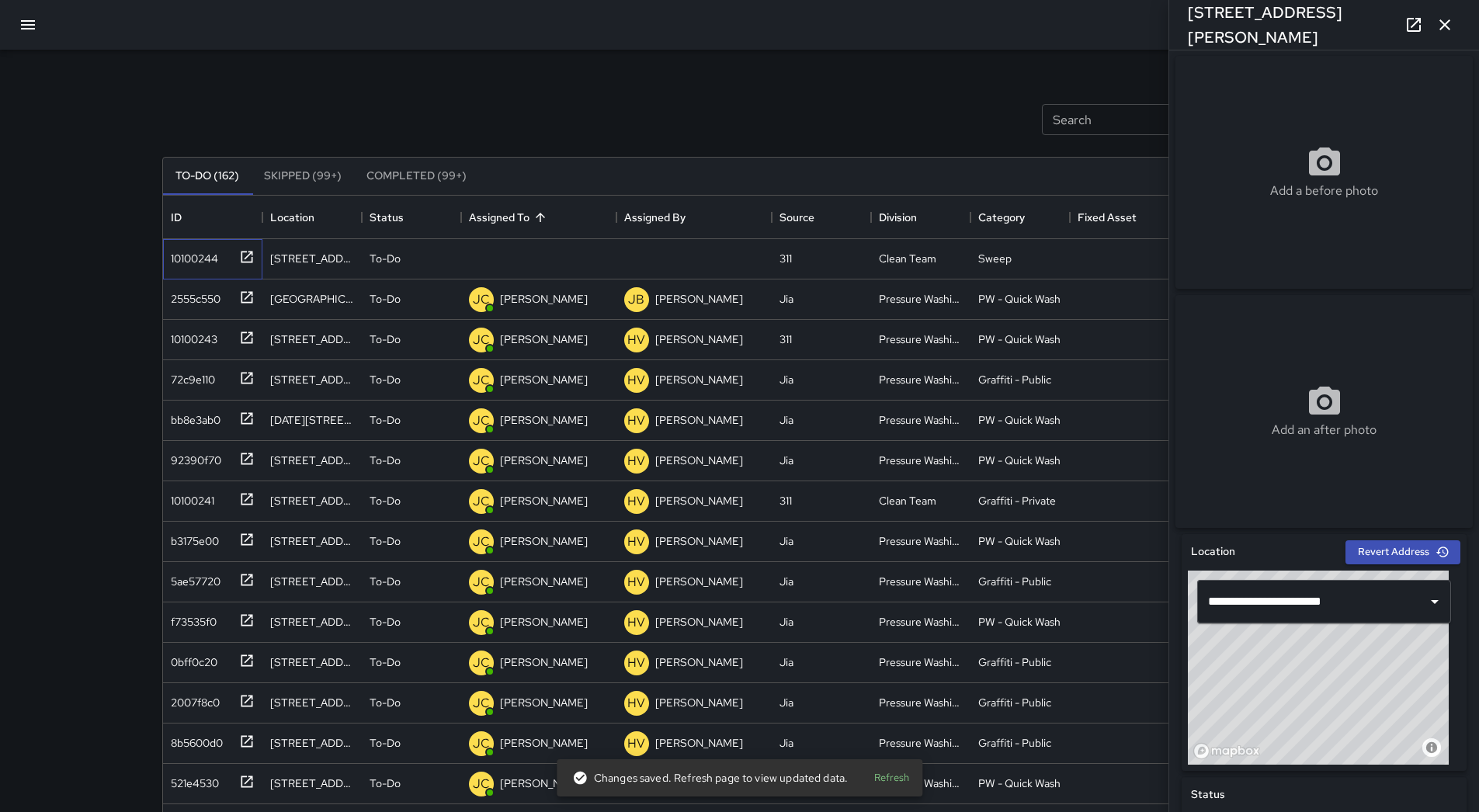
scroll to position [0, 0]
click at [523, 253] on p "Unassigned" at bounding box center [527, 259] width 56 height 15
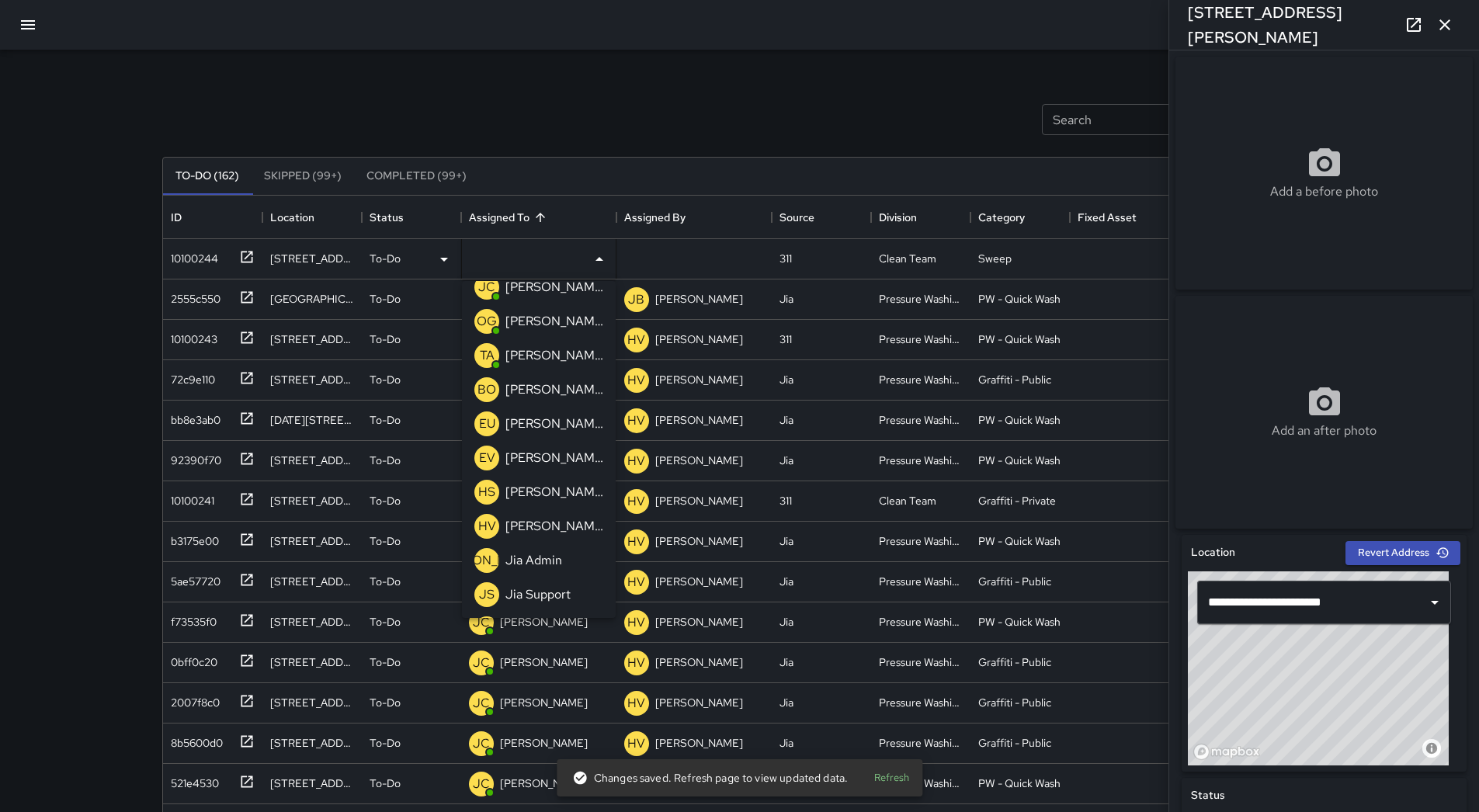
scroll to position [77, 0]
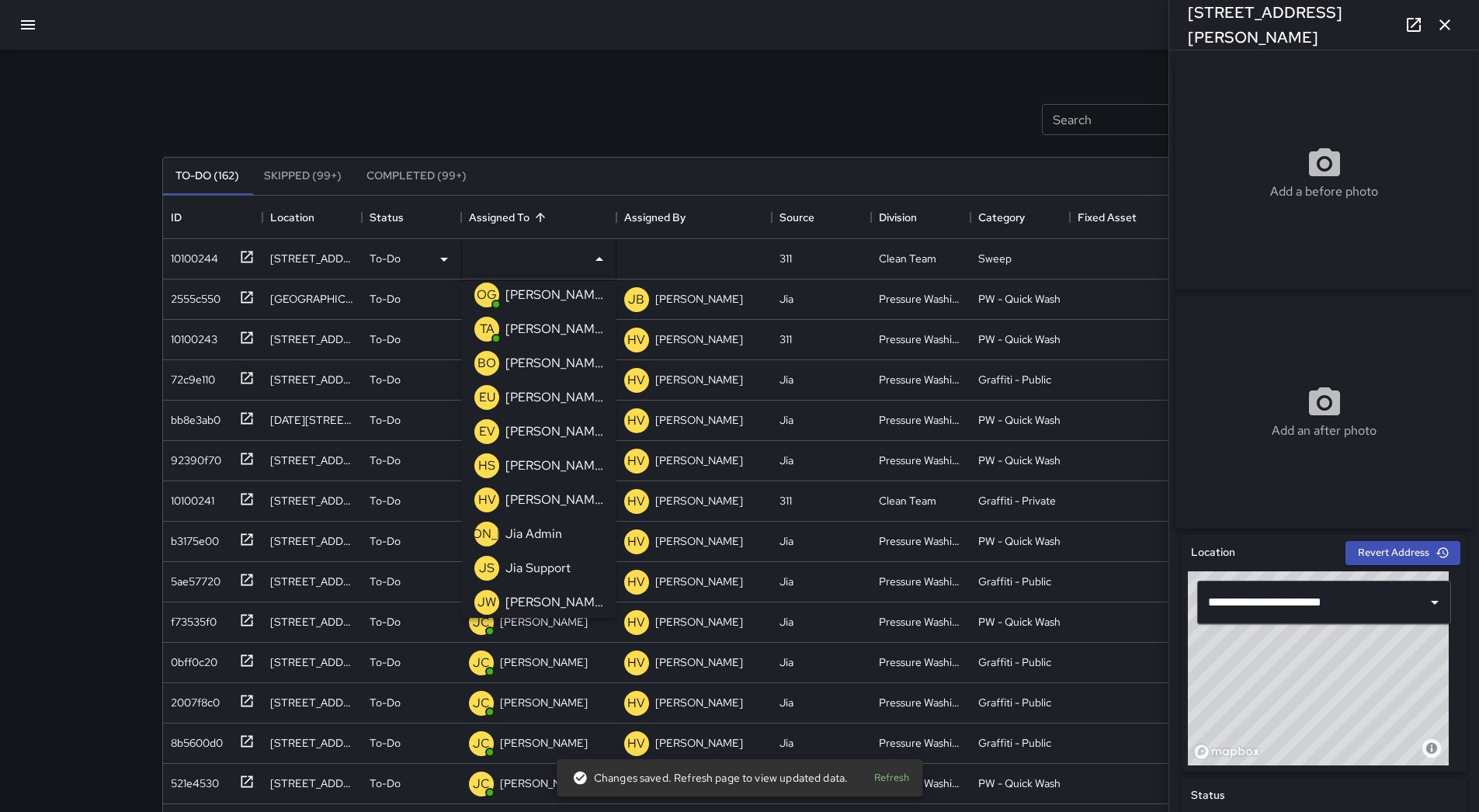
click at [544, 500] on p "[PERSON_NAME]" at bounding box center [554, 501] width 97 height 19
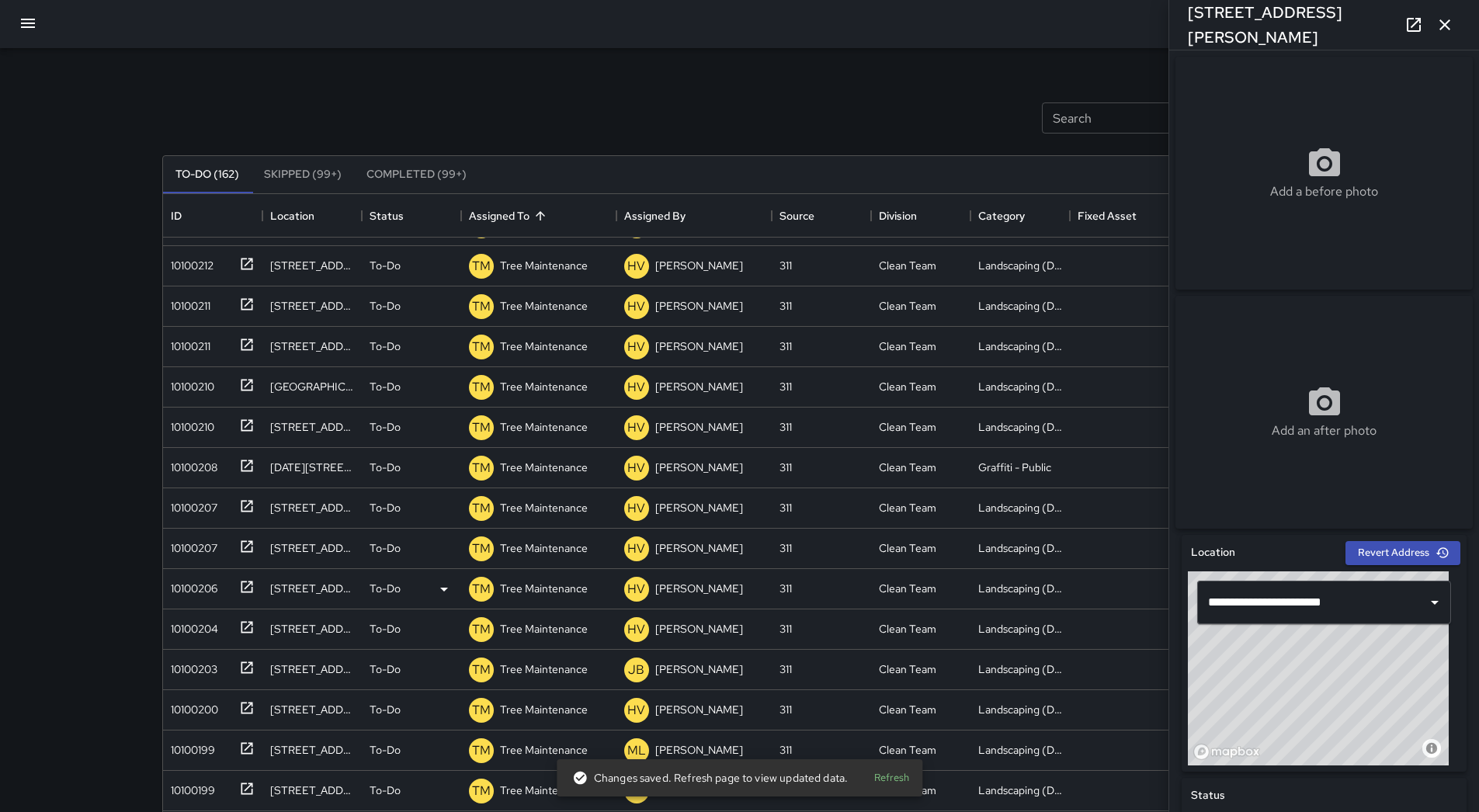
scroll to position [105, 0]
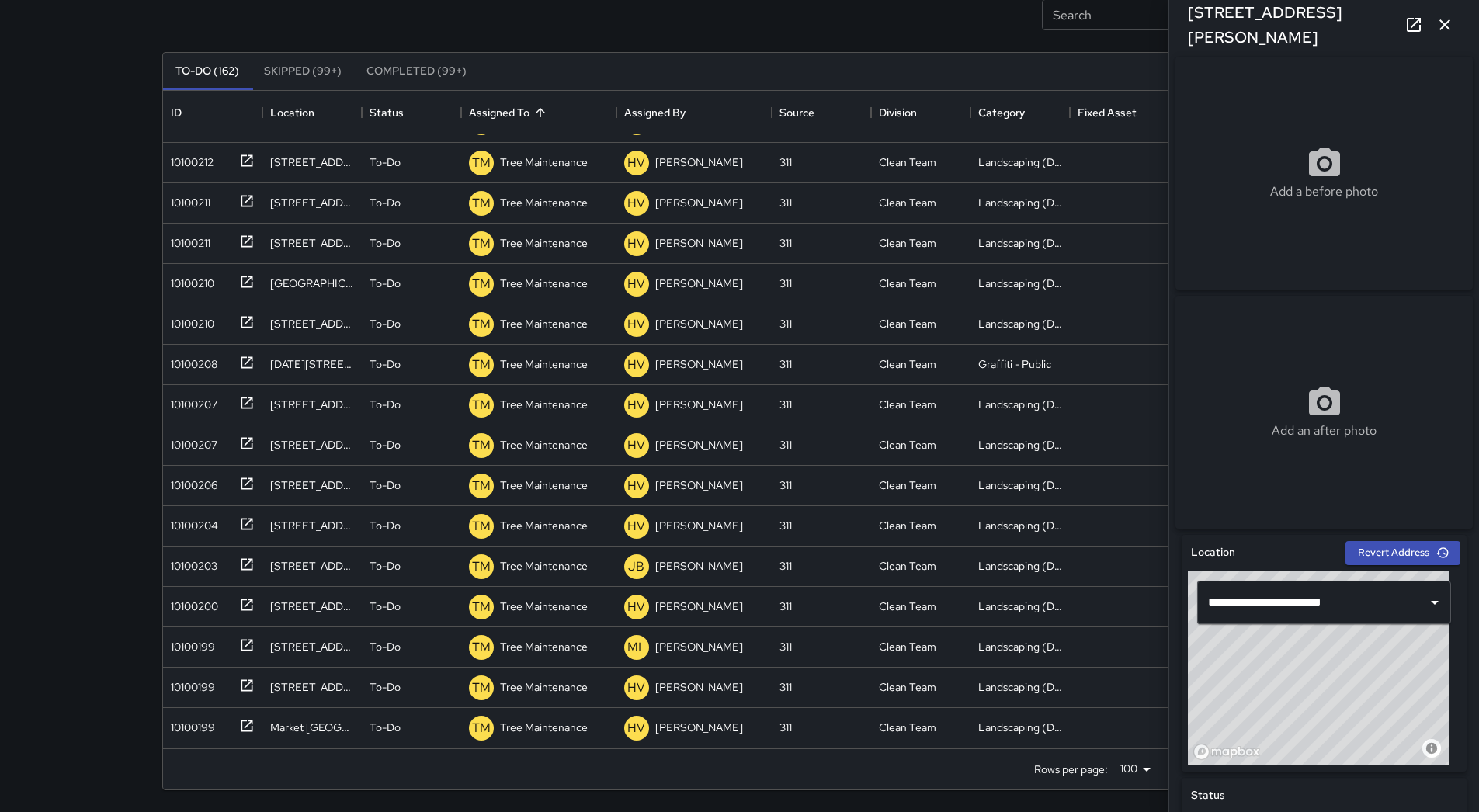
drag, startPoint x: 1439, startPoint y: 14, endPoint x: 1419, endPoint y: 53, distance: 43.8
click at [1441, 14] on button "button" at bounding box center [1445, 25] width 32 height 32
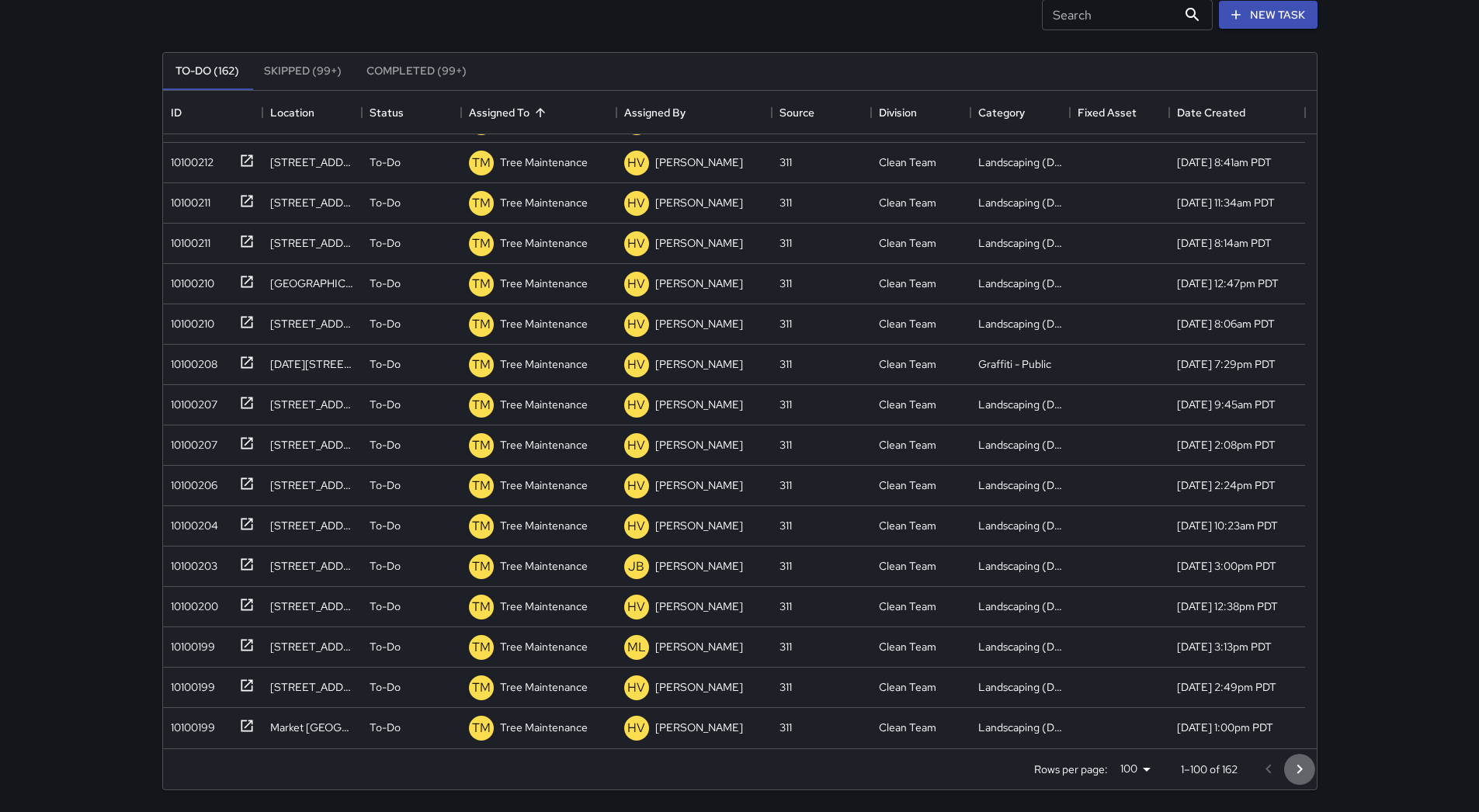
click at [1305, 765] on icon "Go to next page" at bounding box center [1300, 770] width 19 height 19
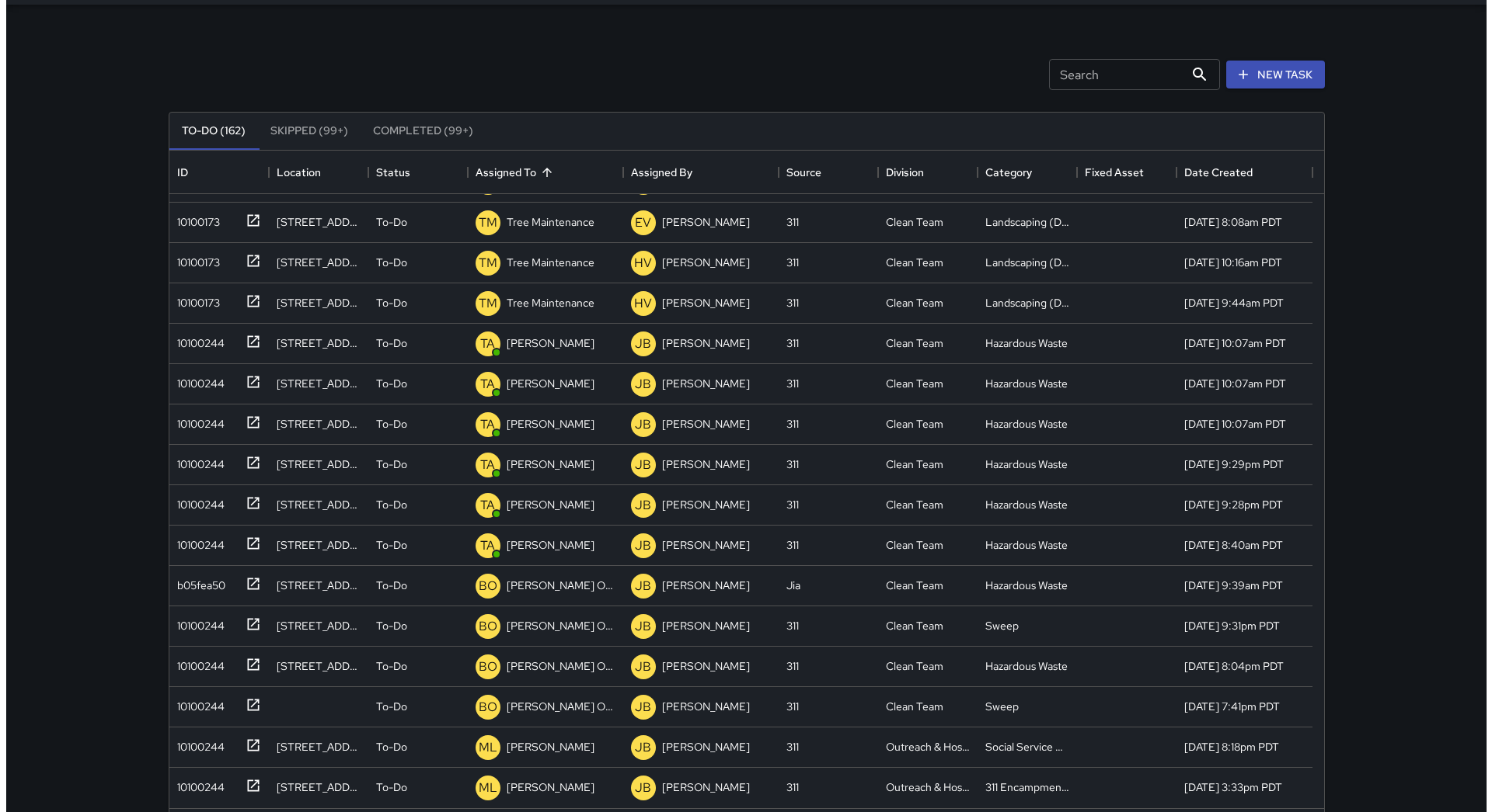
scroll to position [0, 0]
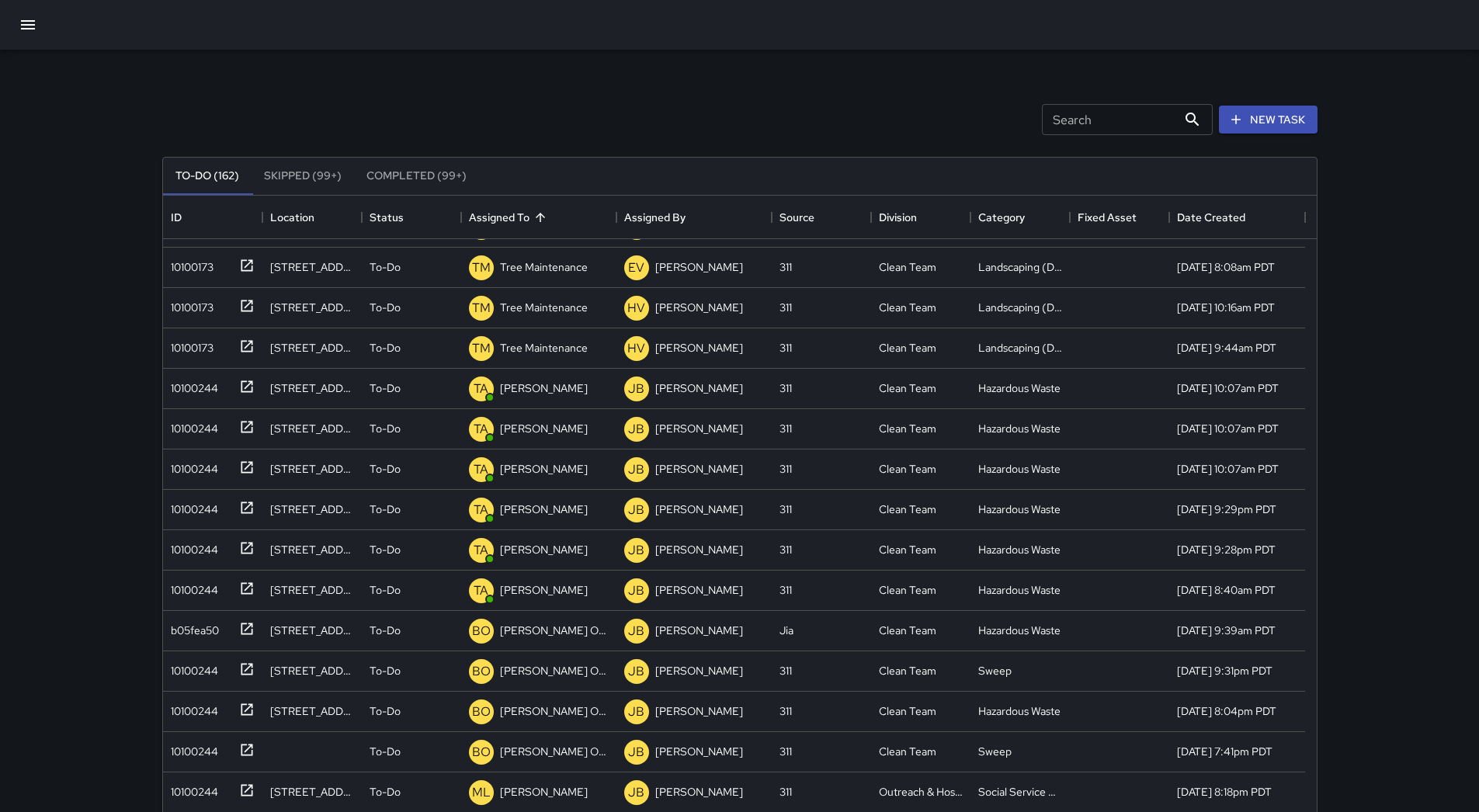
click at [15, 34] on button "button" at bounding box center [28, 25] width 37 height 37
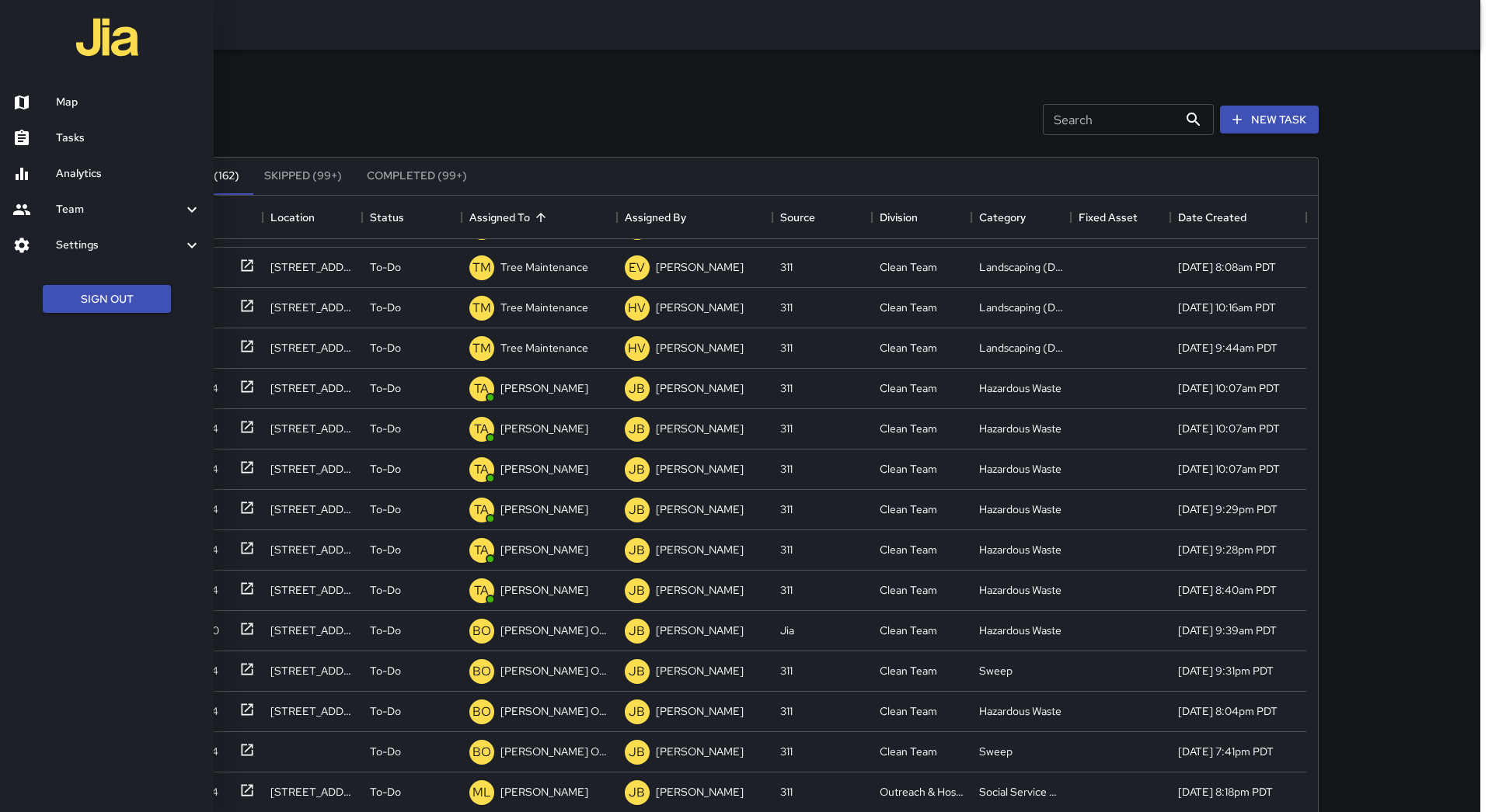
click at [78, 112] on link "Map" at bounding box center [107, 102] width 214 height 35
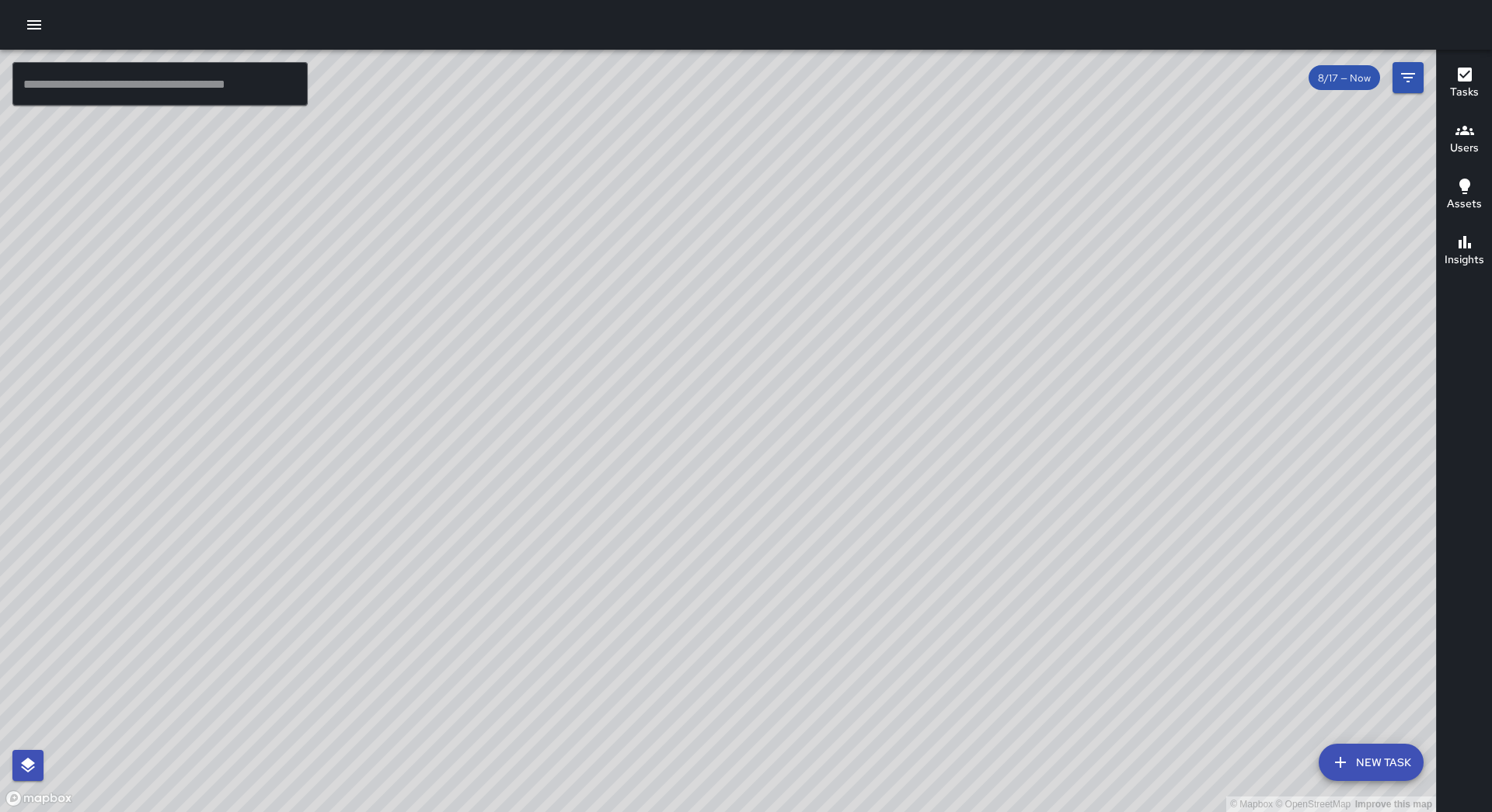
click at [1375, 762] on button "New Task" at bounding box center [1371, 762] width 105 height 37
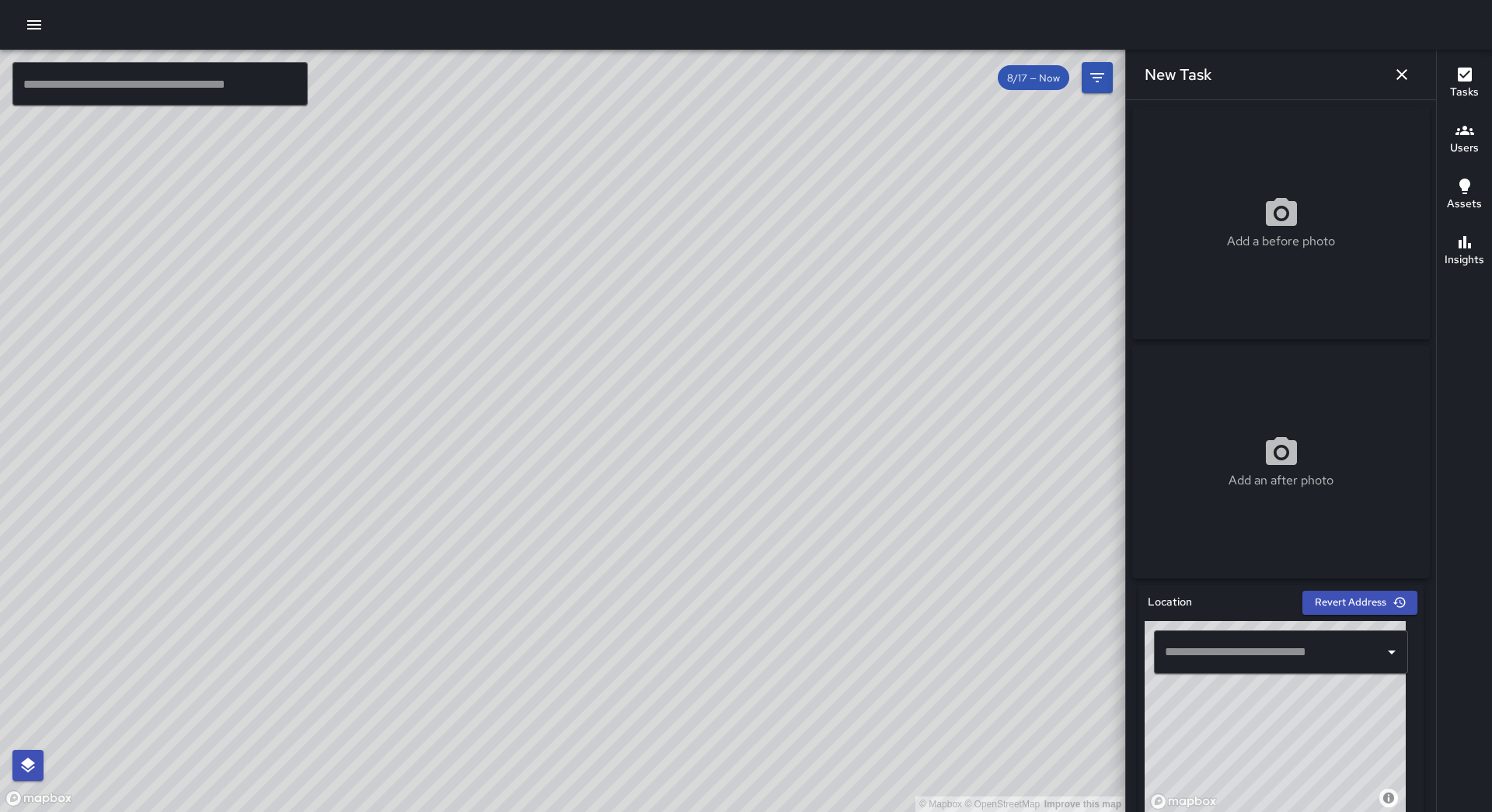
click at [1259, 667] on input "text" at bounding box center [1268, 652] width 217 height 30
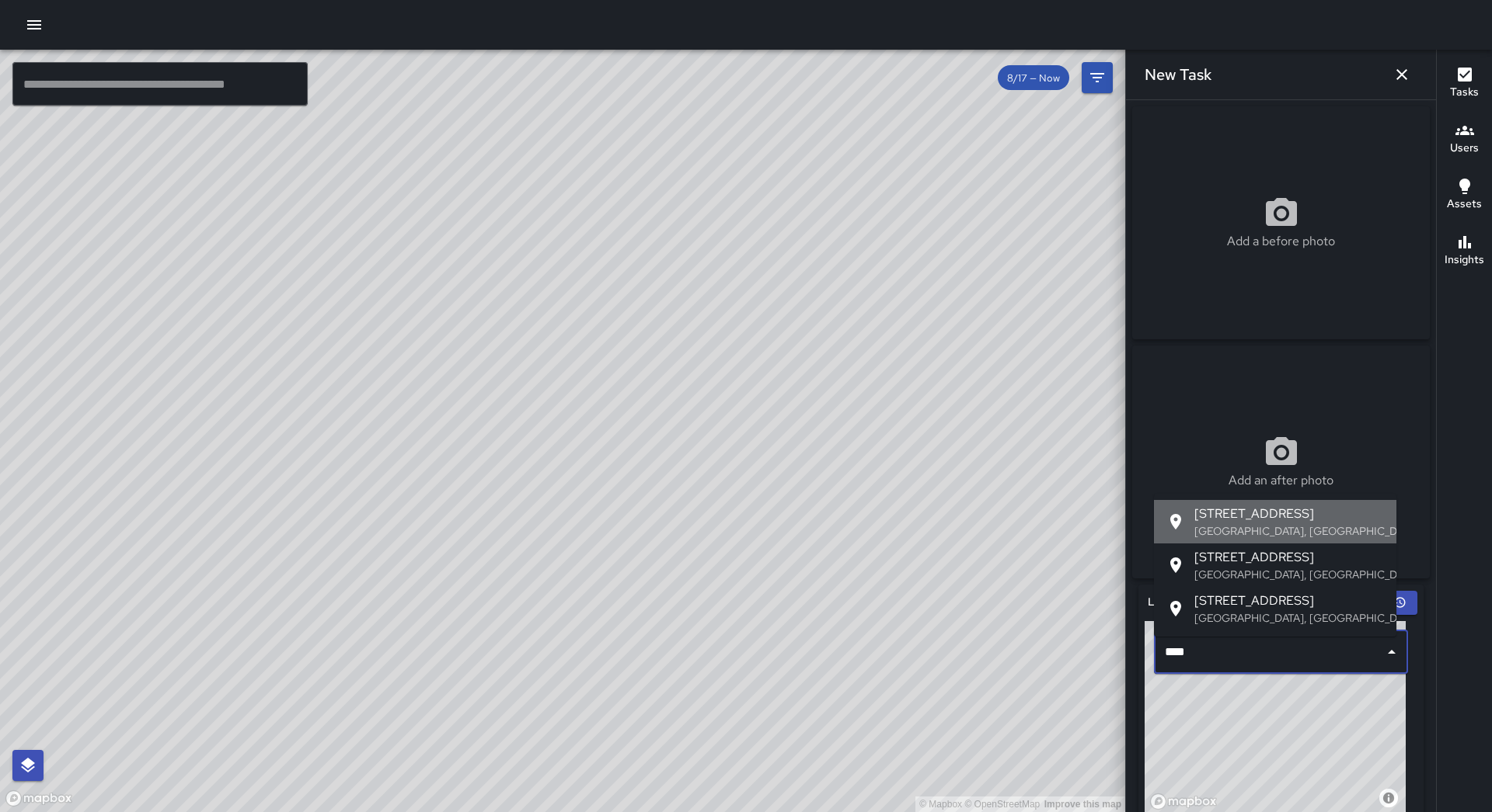
click at [1262, 512] on span "[STREET_ADDRESS]" at bounding box center [1288, 514] width 189 height 19
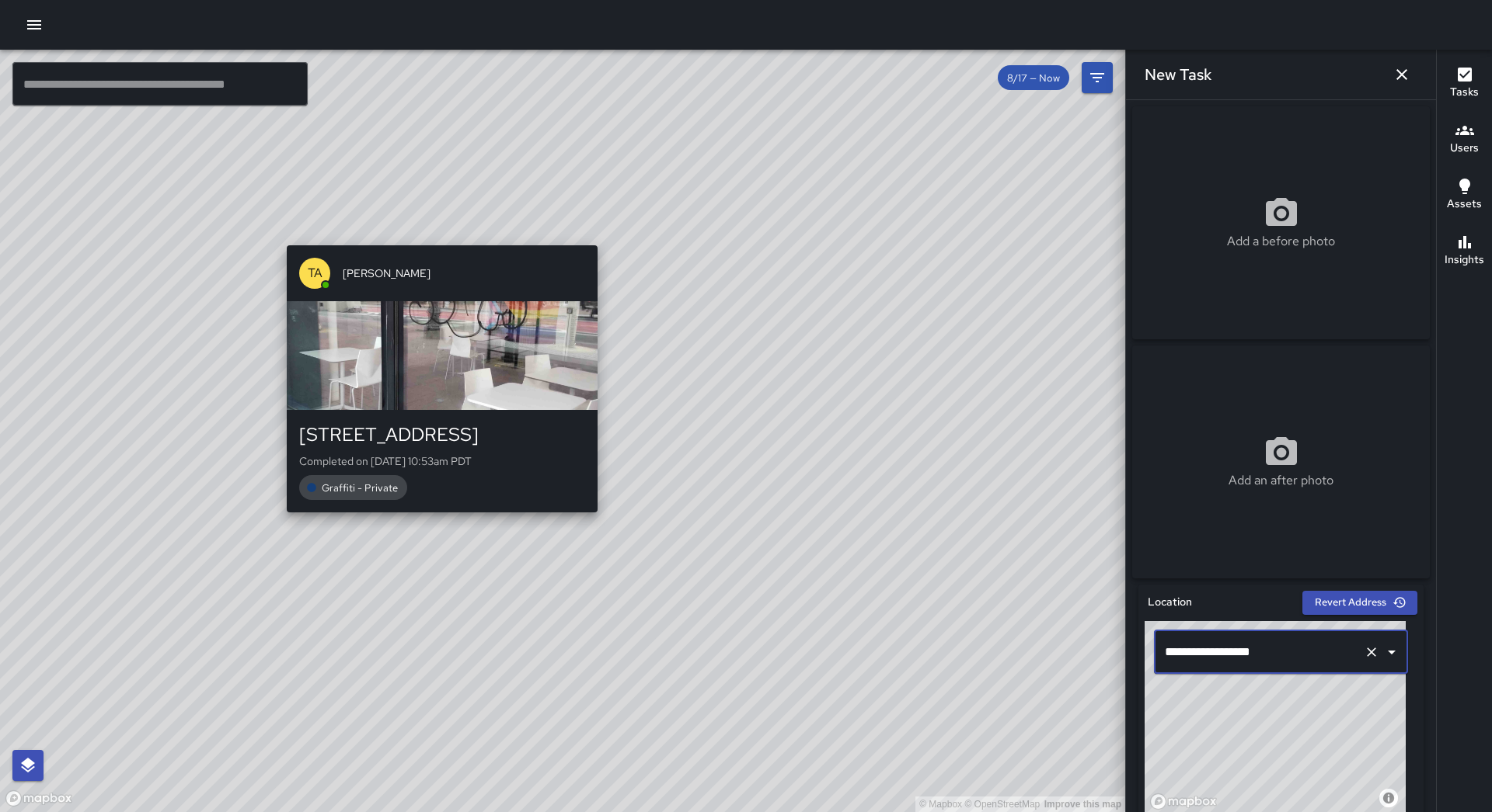
type input "**********"
click at [435, 239] on div "© Mapbox © OpenStreetMap Improve this map TA [PERSON_NAME] [STREET_ADDRESS] Com…" at bounding box center [562, 431] width 1125 height 762
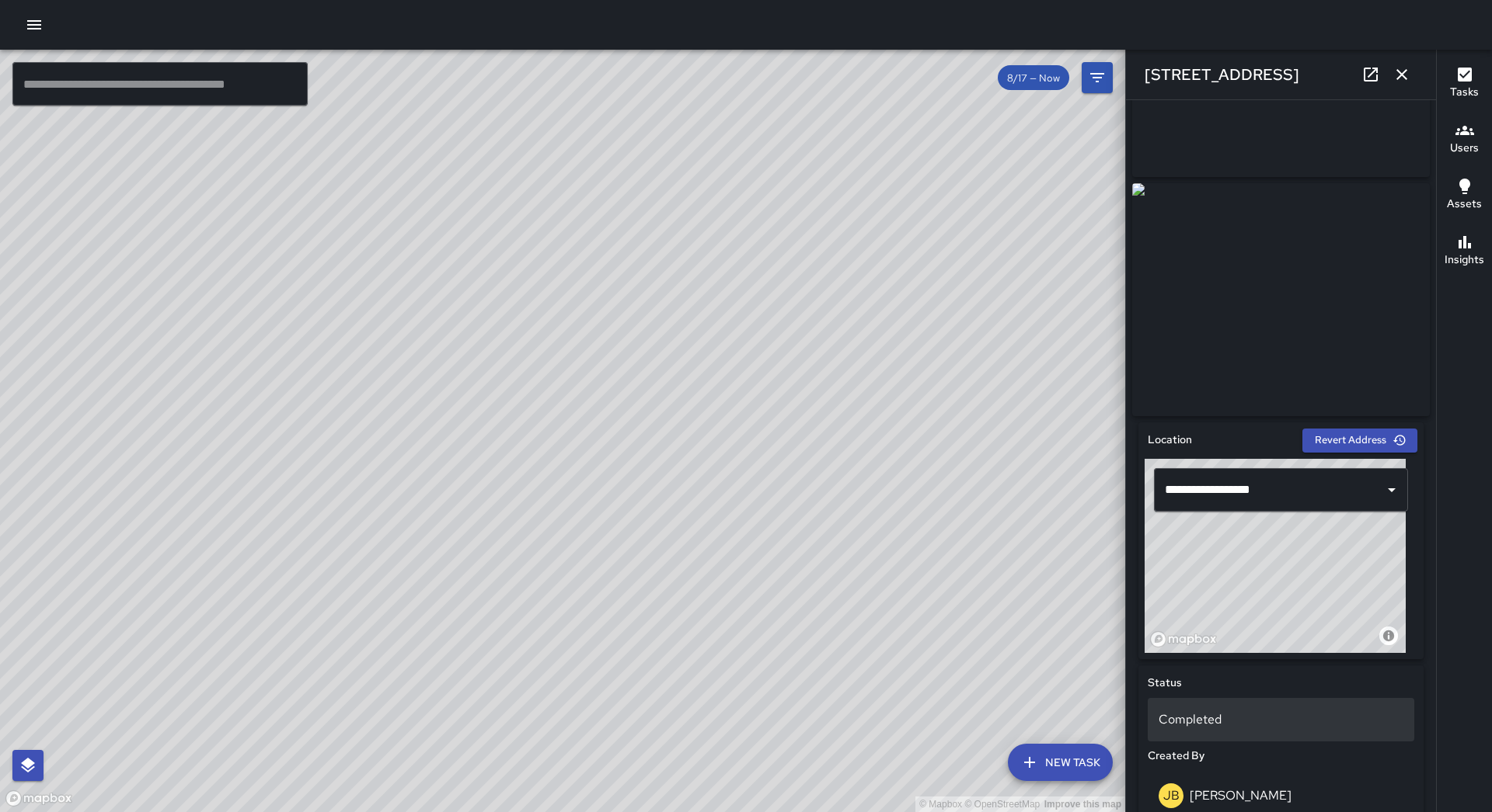
scroll to position [466, 0]
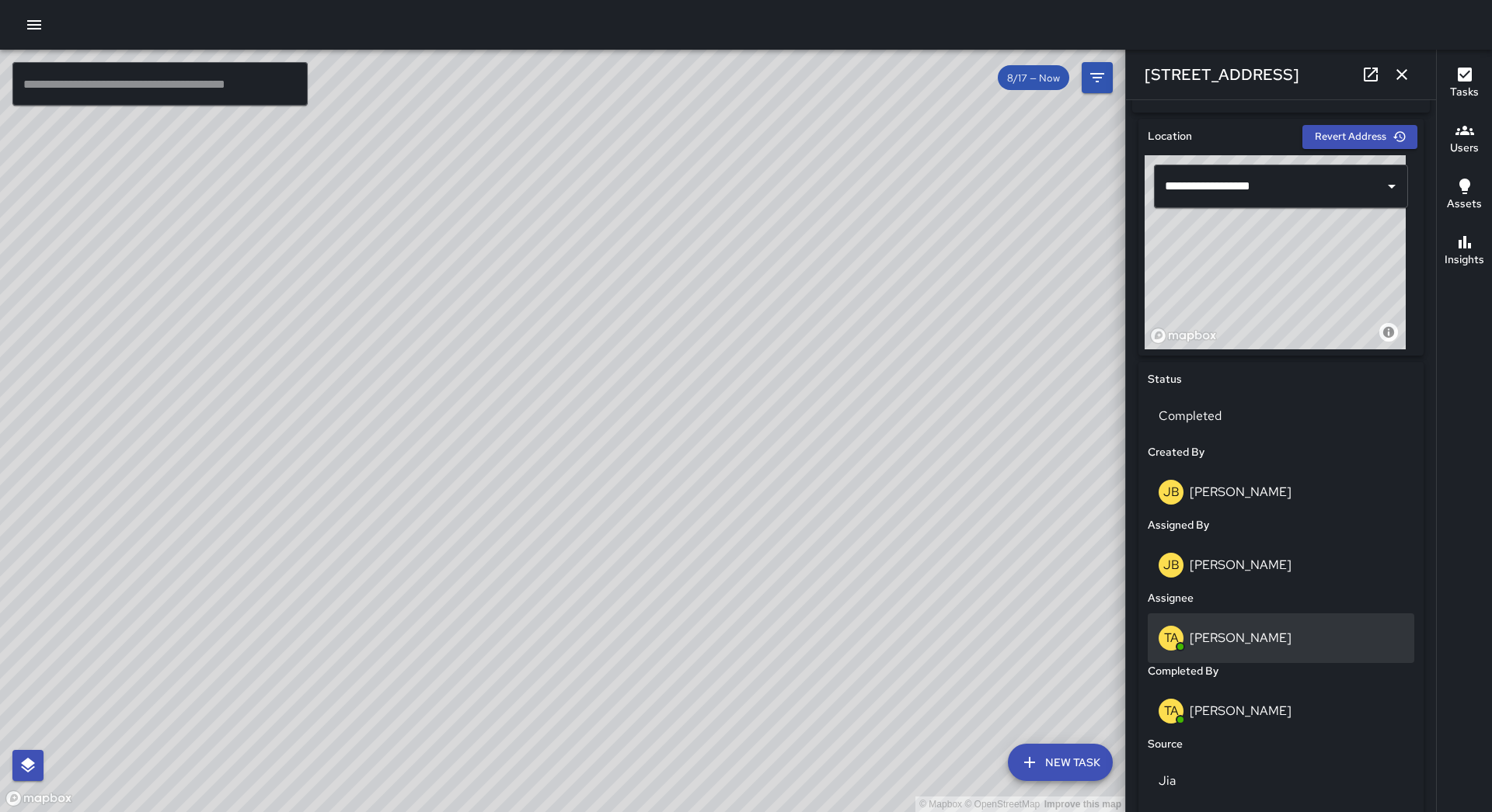
click at [1270, 641] on div "TA [PERSON_NAME]" at bounding box center [1281, 638] width 245 height 25
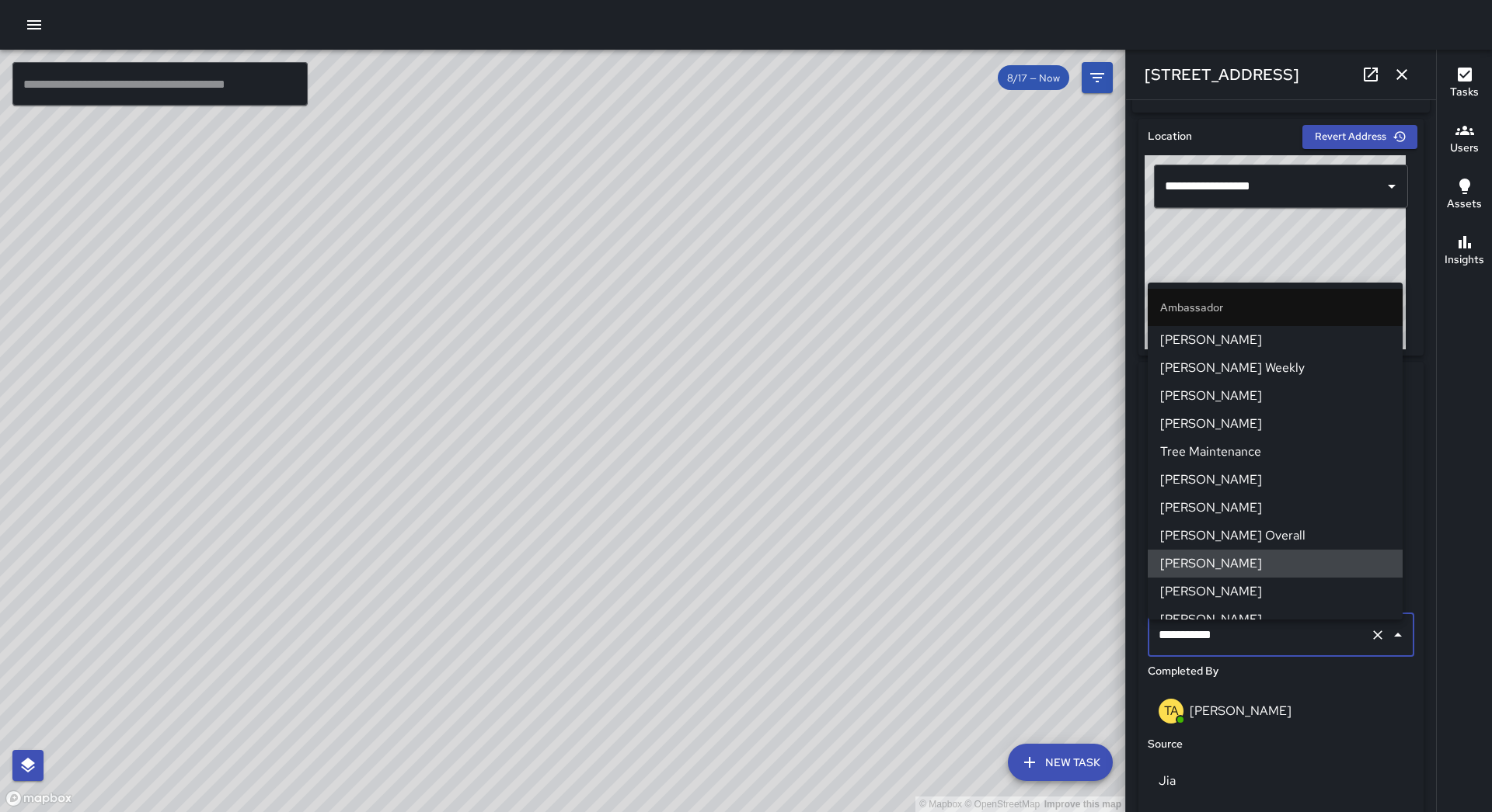
click at [1348, 714] on div "TA [PERSON_NAME]" at bounding box center [1281, 712] width 245 height 25
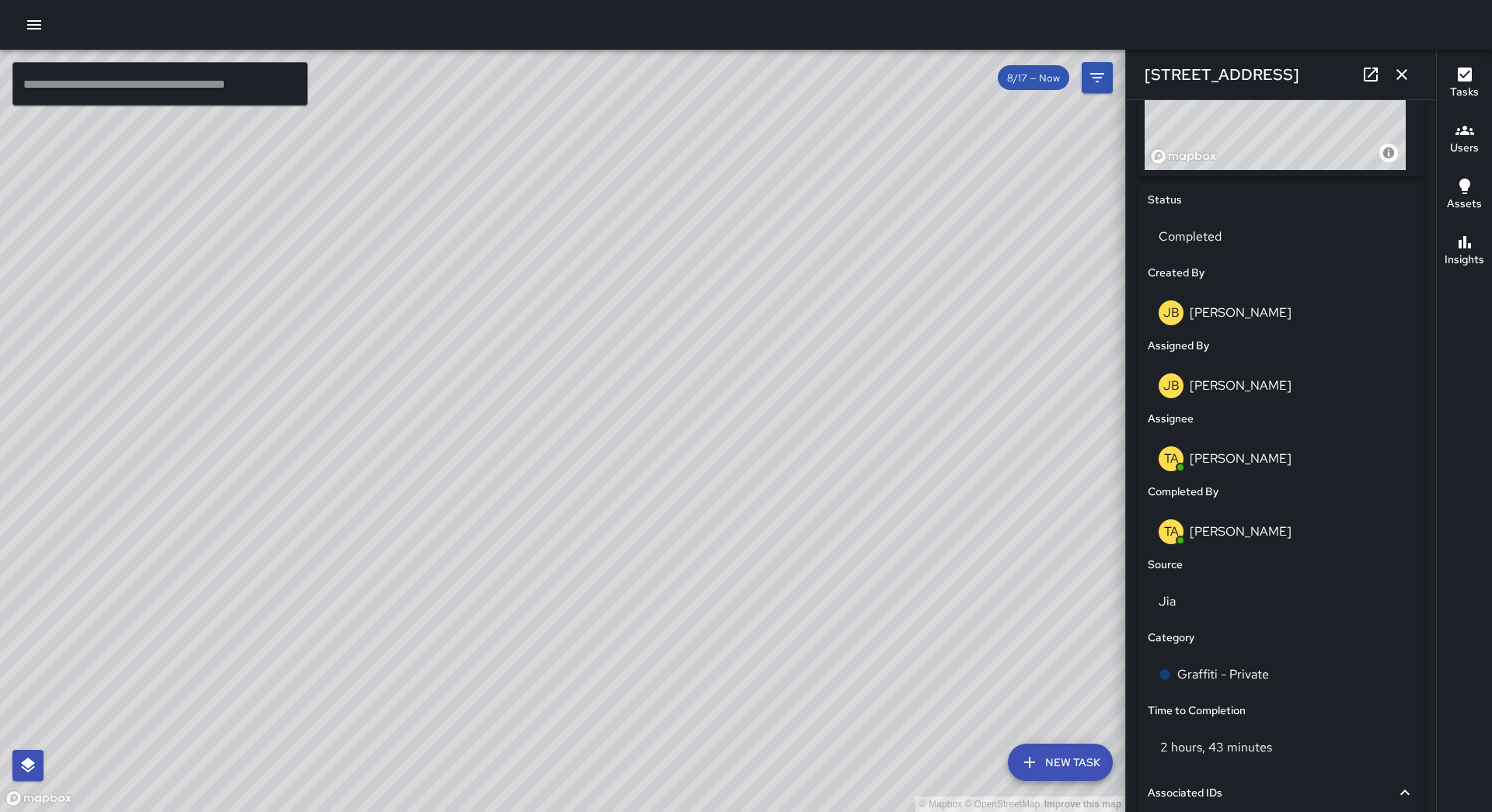
scroll to position [621, 0]
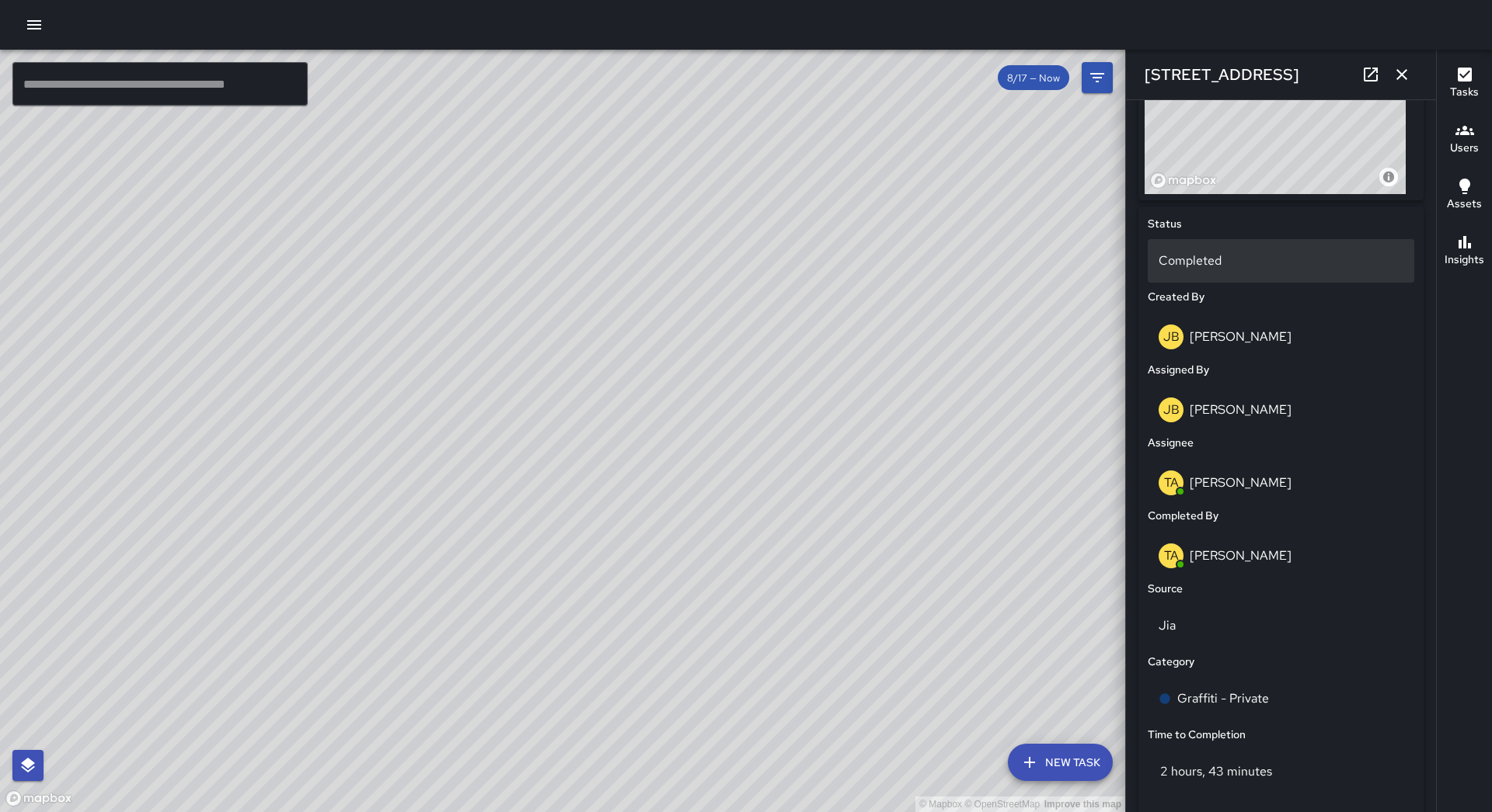
click at [1222, 264] on p "Completed" at bounding box center [1281, 261] width 245 height 19
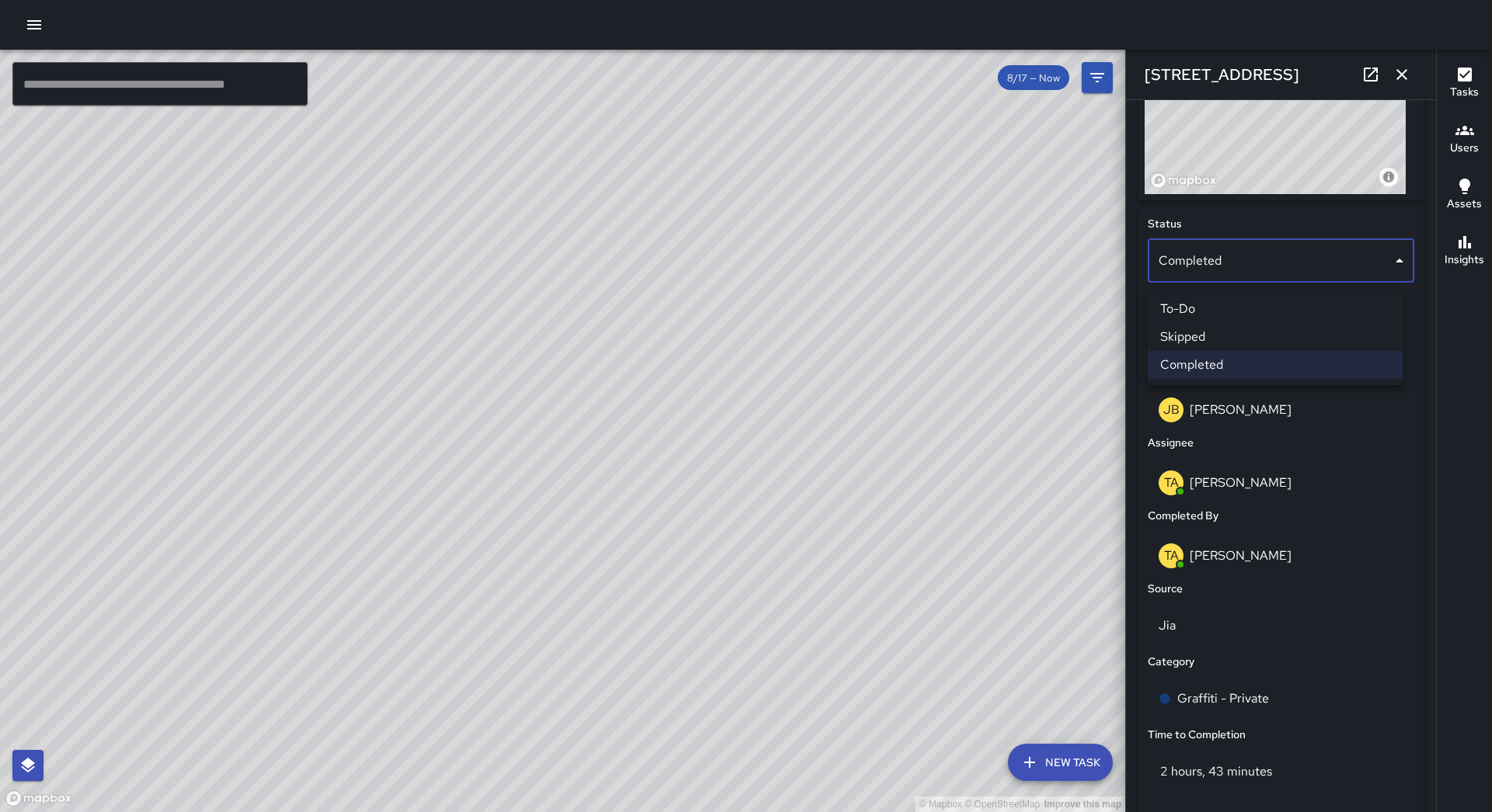
click at [1229, 310] on li "To-Do" at bounding box center [1275, 309] width 255 height 28
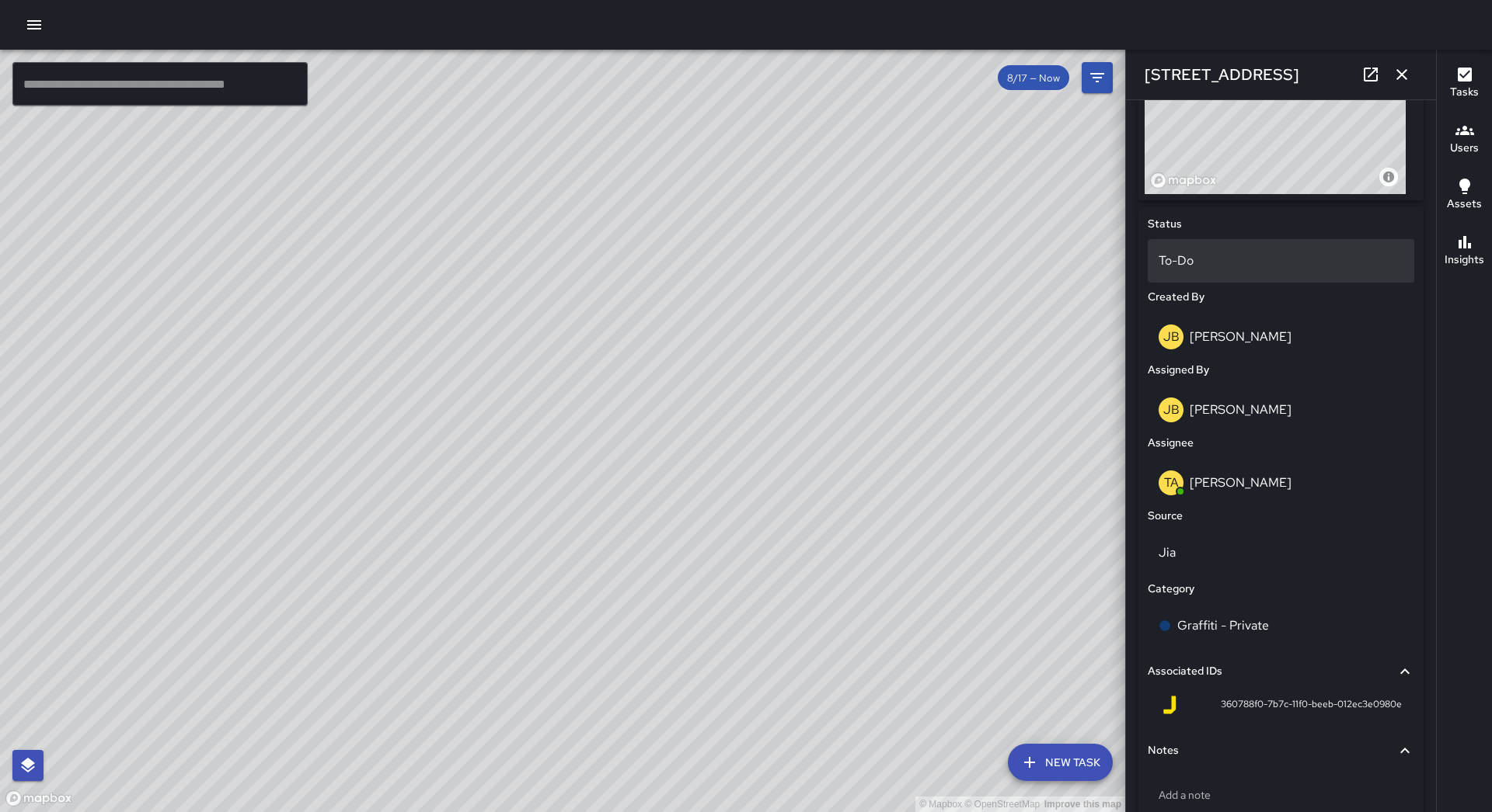
scroll to position [0, 0]
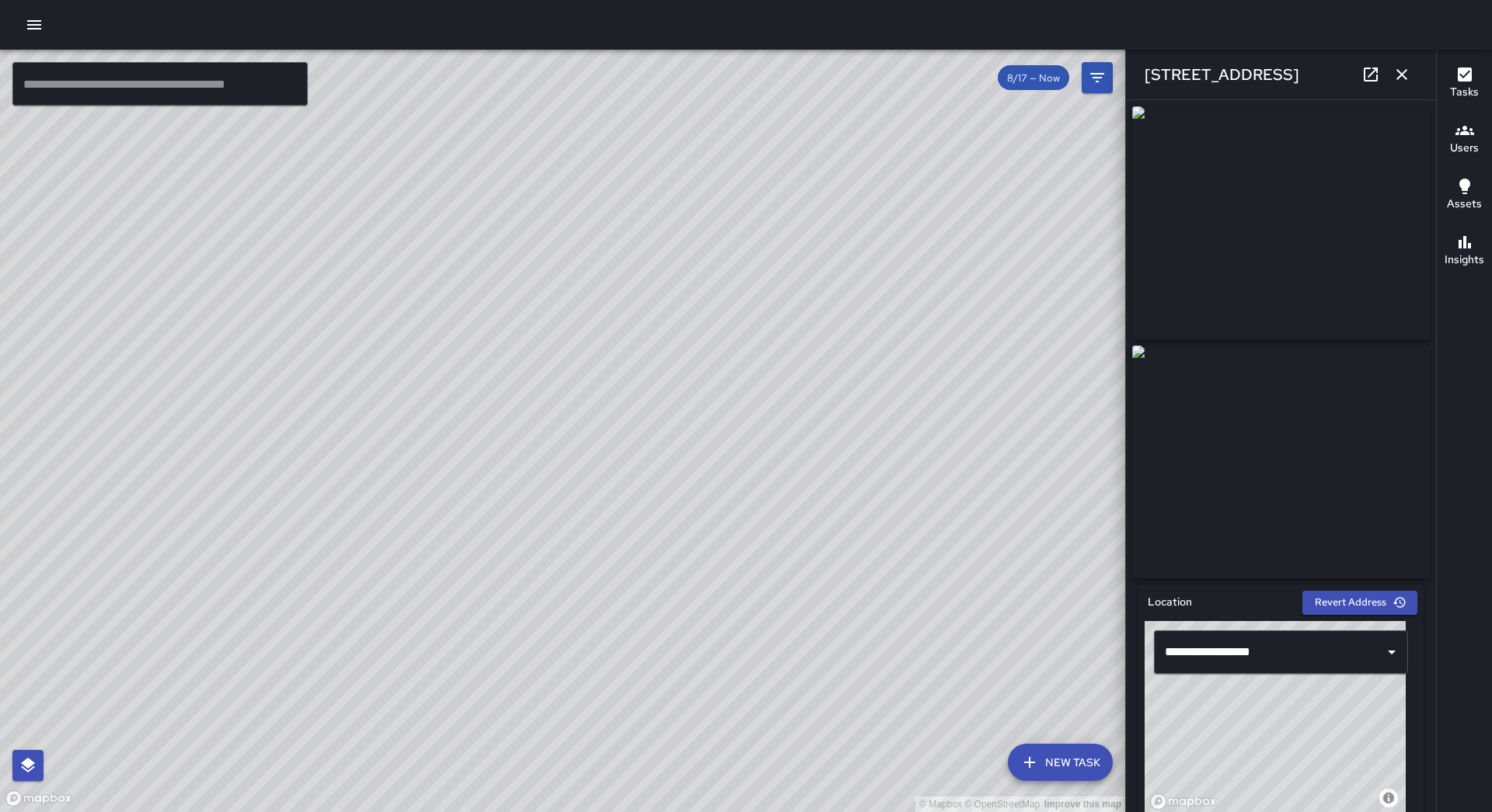
click at [1403, 70] on icon "button" at bounding box center [1402, 75] width 19 height 19
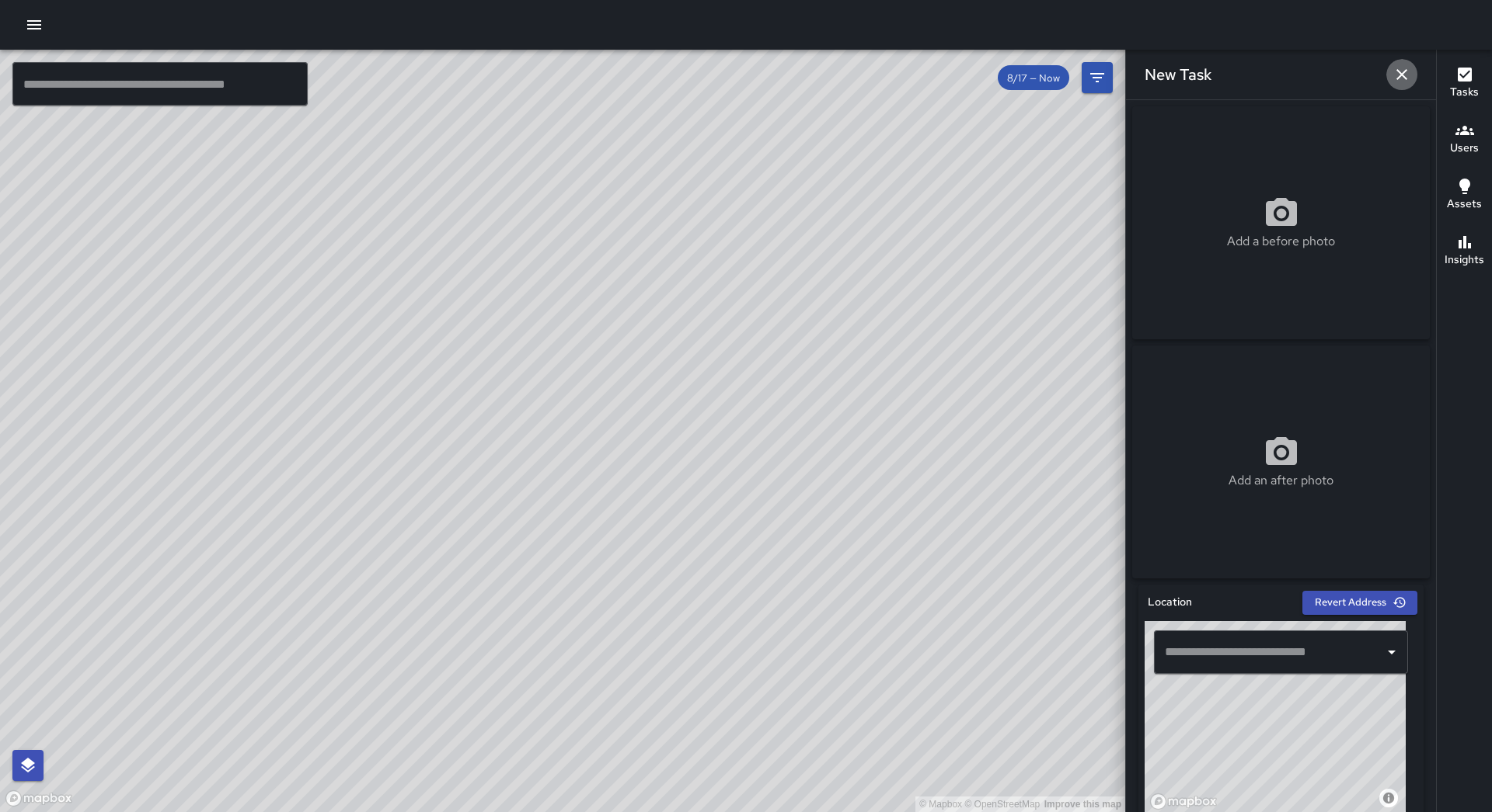
click at [1405, 74] on icon "button" at bounding box center [1402, 75] width 19 height 19
